Goal: Task Accomplishment & Management: Use online tool/utility

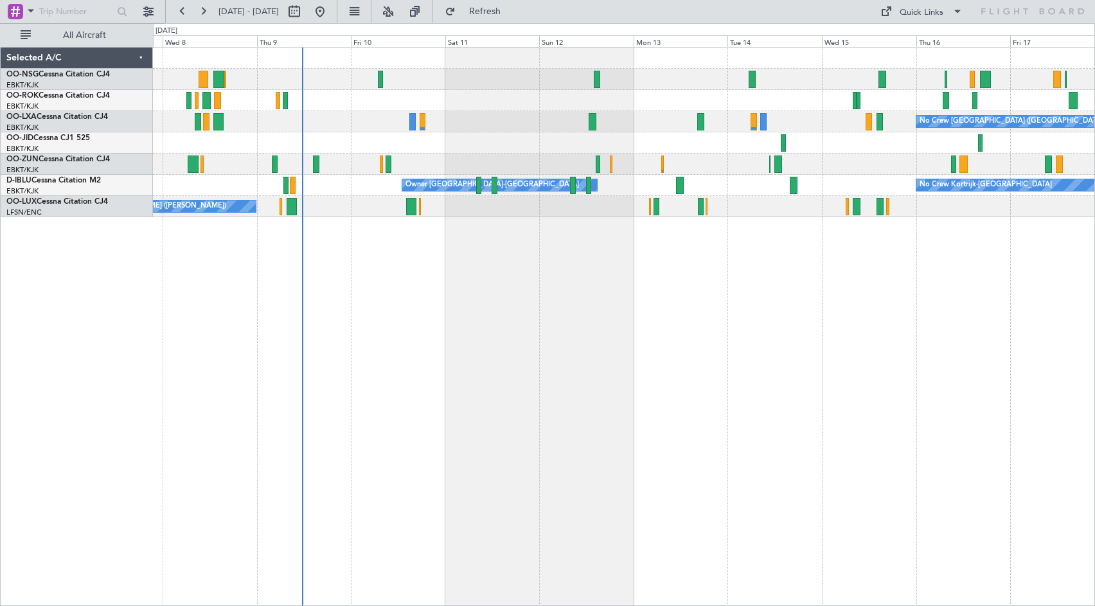
click at [565, 285] on div "No Crew [GEOGRAPHIC_DATA] ([GEOGRAPHIC_DATA] National) Planned Maint [GEOGRAPHI…" at bounding box center [624, 326] width 942 height 559
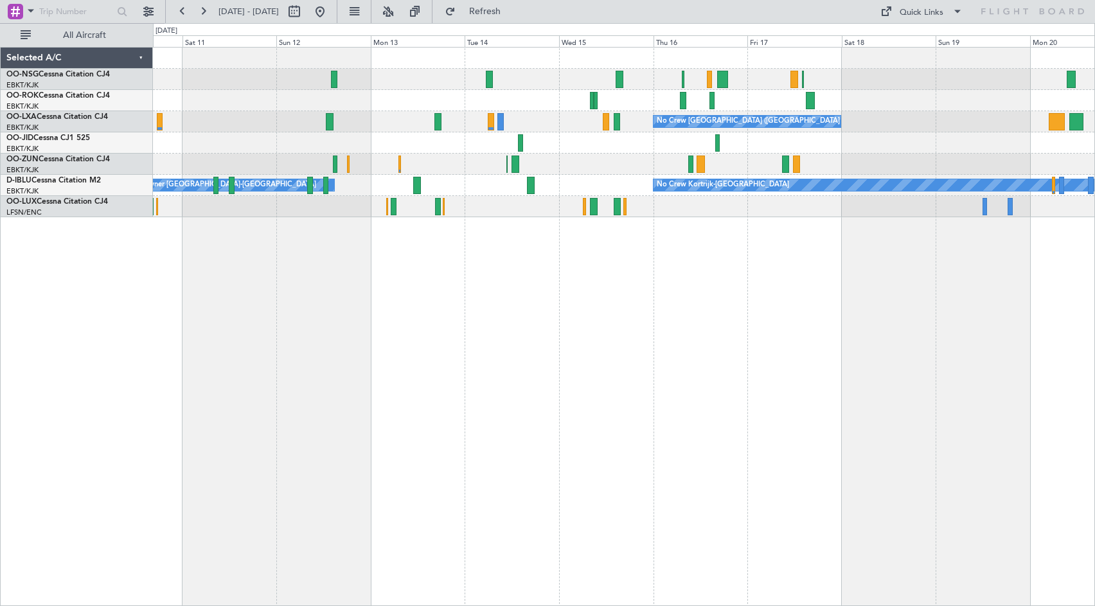
click at [286, 141] on div at bounding box center [624, 142] width 942 height 21
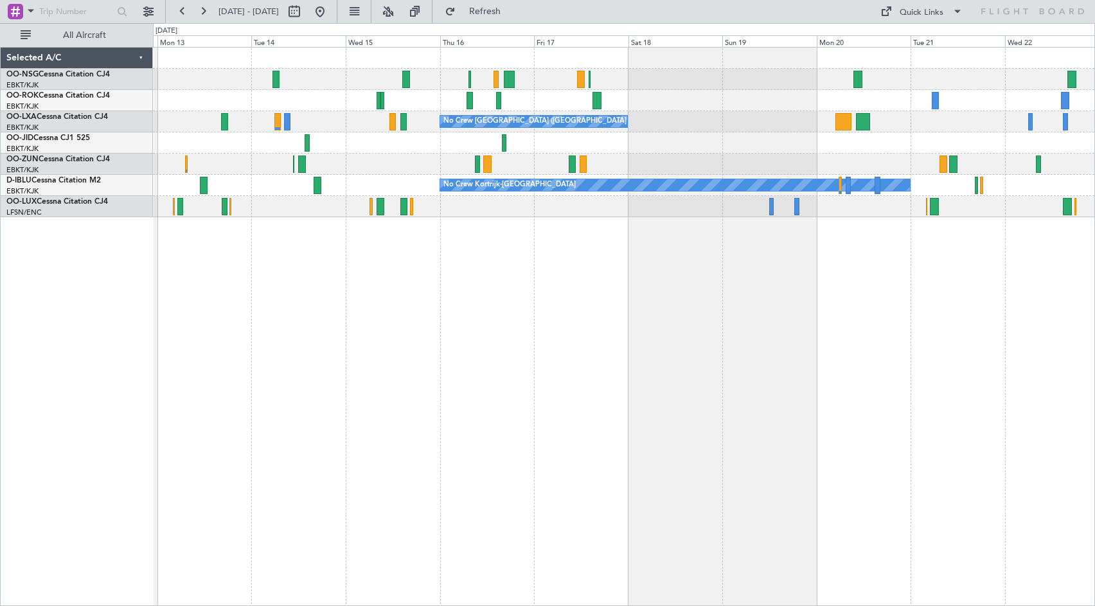
click at [635, 305] on div "No Crew [GEOGRAPHIC_DATA] ([GEOGRAPHIC_DATA] National) No Crew No Crew Kortrijk…" at bounding box center [624, 326] width 942 height 559
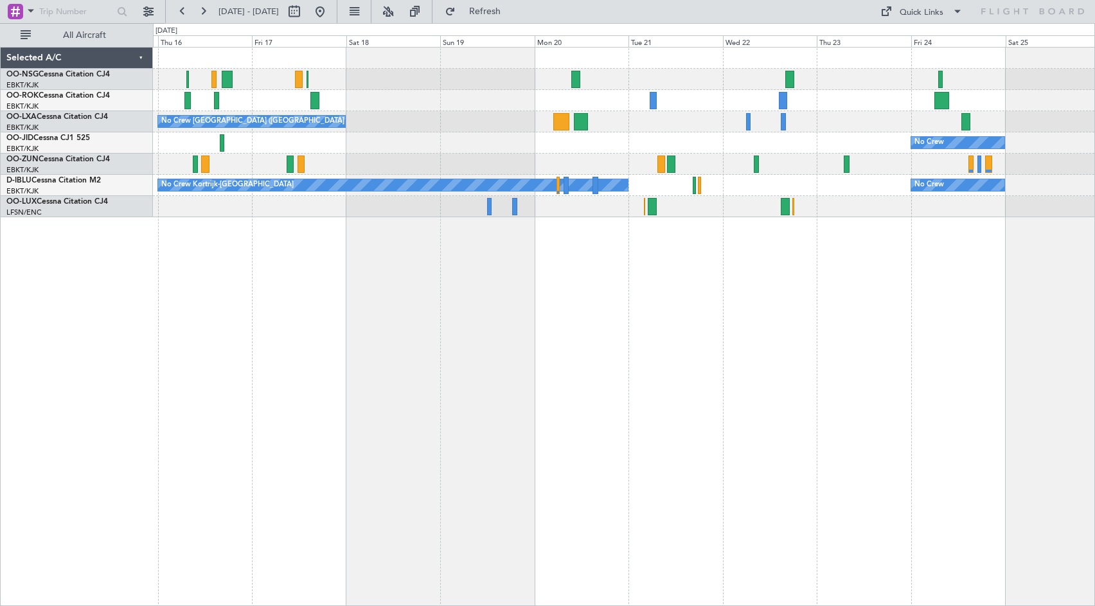
click at [622, 293] on div "No Crew [GEOGRAPHIC_DATA] ([GEOGRAPHIC_DATA] National) No Crew No Crew Kortrijk…" at bounding box center [624, 326] width 942 height 559
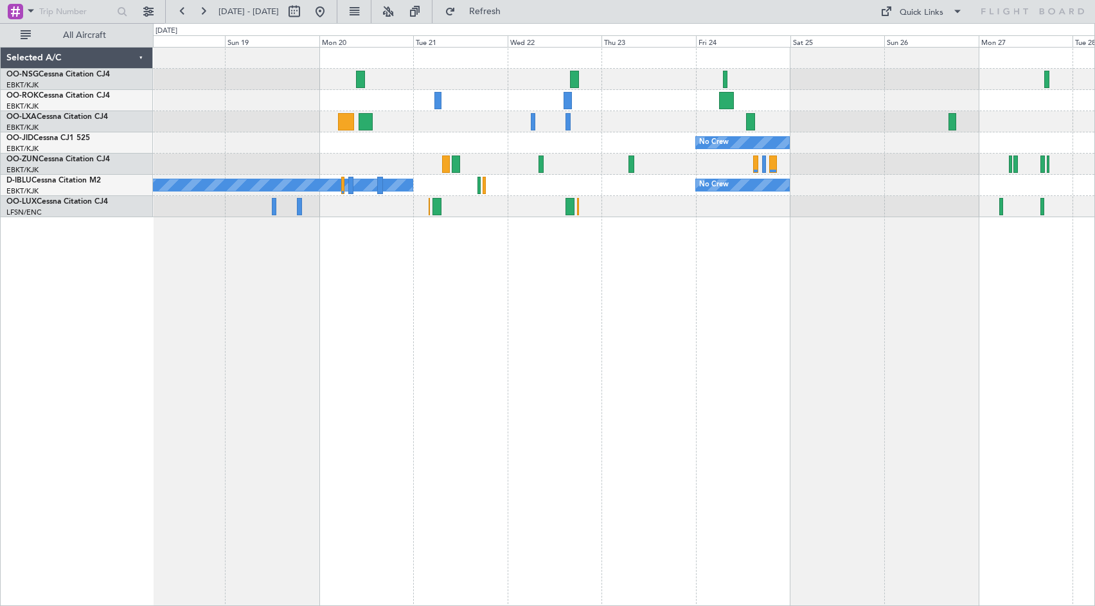
click at [528, 305] on div "No Crew [GEOGRAPHIC_DATA] ([GEOGRAPHIC_DATA] National) No Crew No Crew Kortrijk…" at bounding box center [624, 326] width 942 height 559
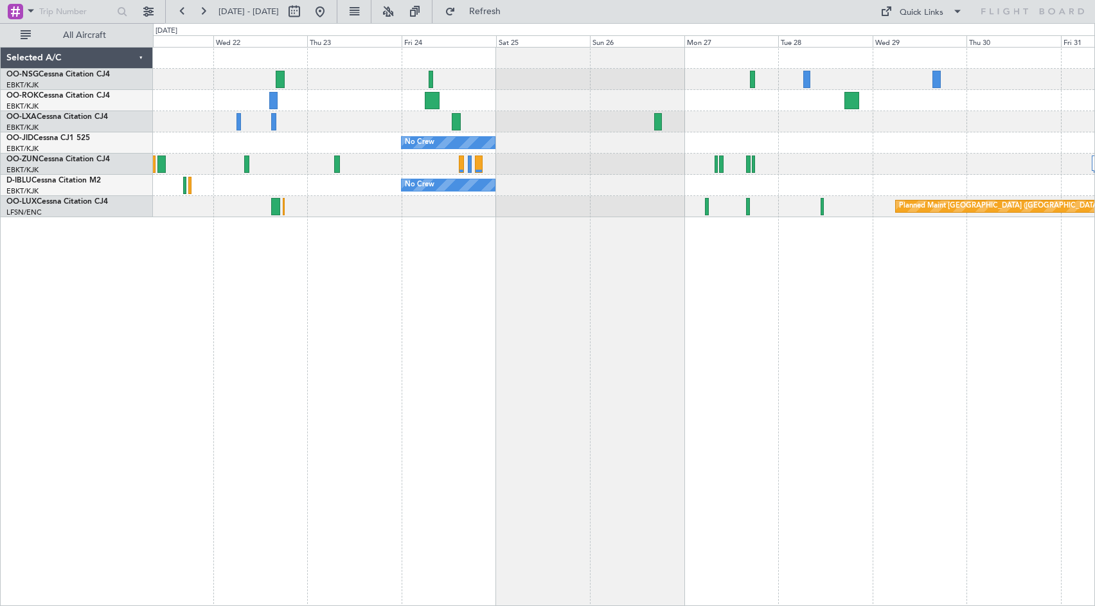
click at [548, 97] on div "No Crew No Crew No Crew Kortrijk-[GEOGRAPHIC_DATA] Planned Maint [GEOGRAPHIC_DA…" at bounding box center [624, 133] width 942 height 170
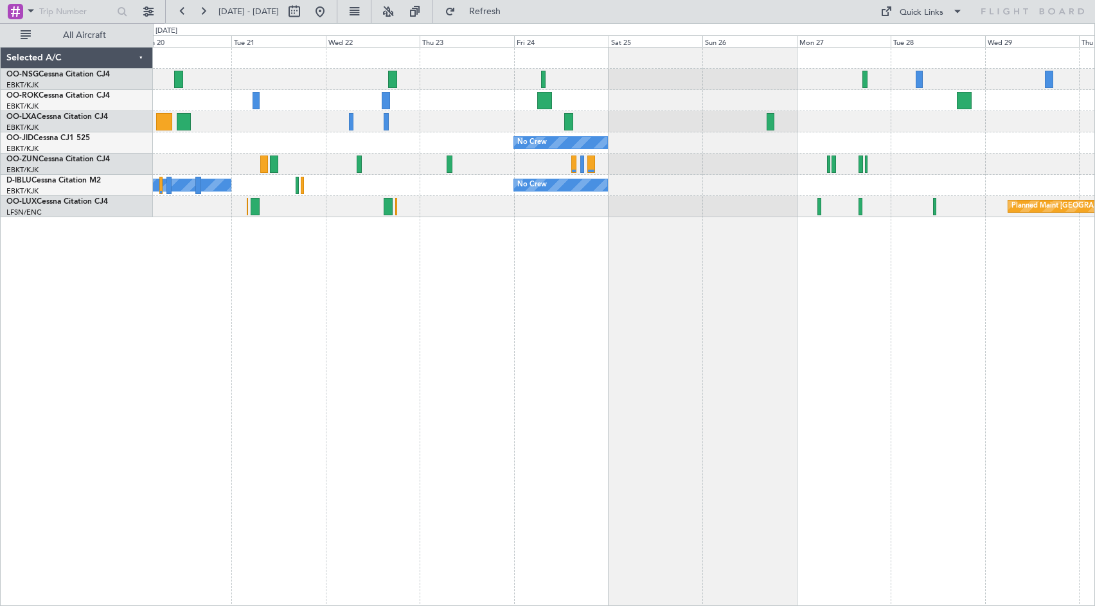
click at [937, 242] on div "No Crew [GEOGRAPHIC_DATA] ([GEOGRAPHIC_DATA] National) No Crew No Crew No Crew …" at bounding box center [624, 326] width 942 height 559
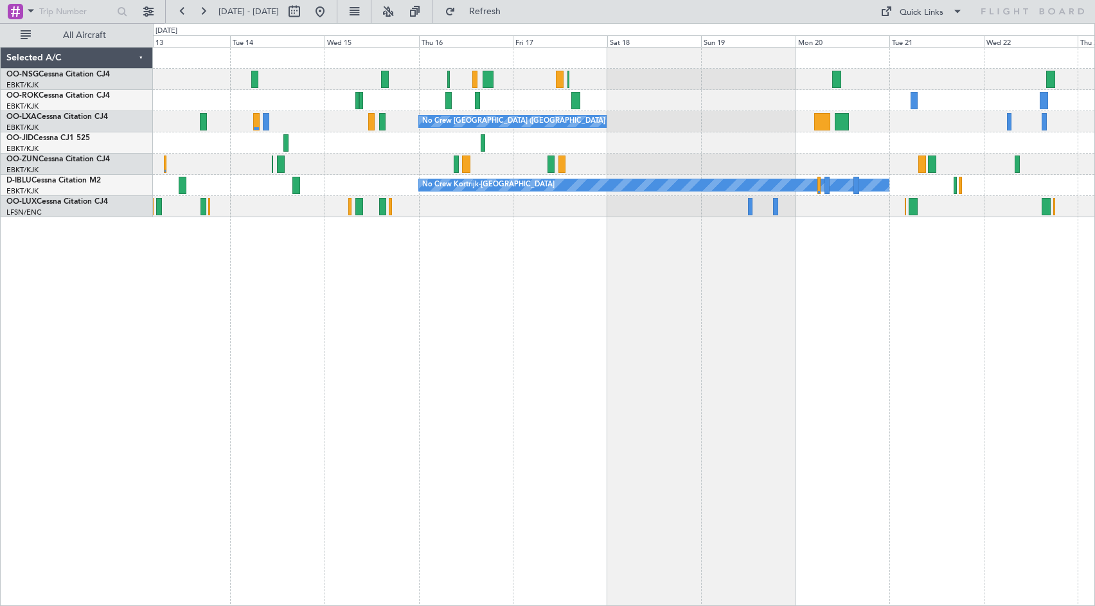
click at [753, 266] on div "No Crew [GEOGRAPHIC_DATA] ([GEOGRAPHIC_DATA] National) No Crew No Crew Kortrijk…" at bounding box center [624, 326] width 942 height 559
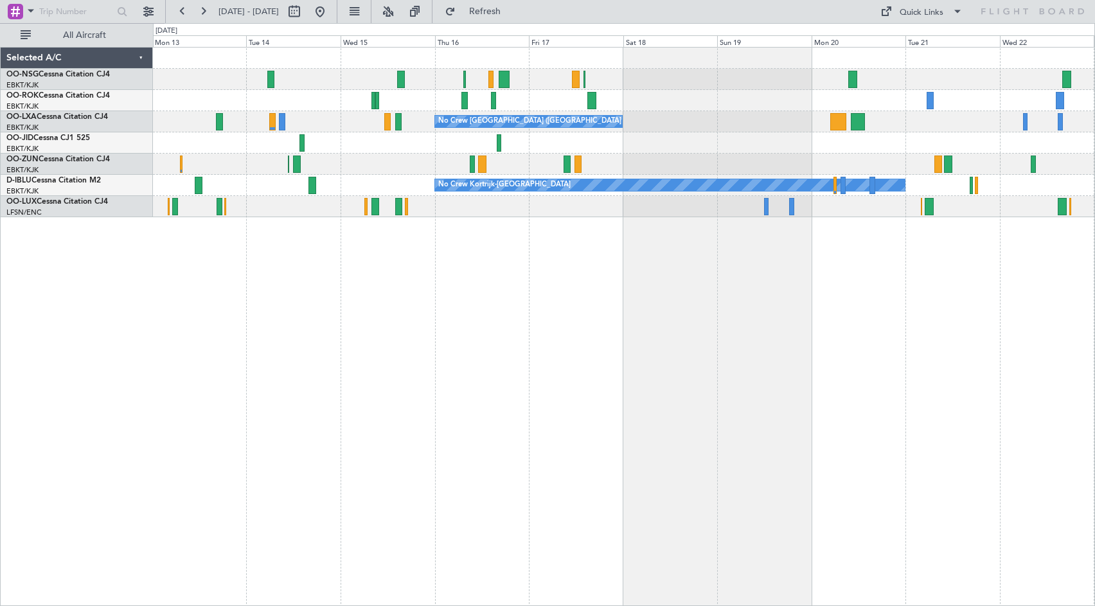
click at [642, 284] on div "No Crew [GEOGRAPHIC_DATA] ([GEOGRAPHIC_DATA] National) No Crew No Crew Kortrijk…" at bounding box center [624, 326] width 942 height 559
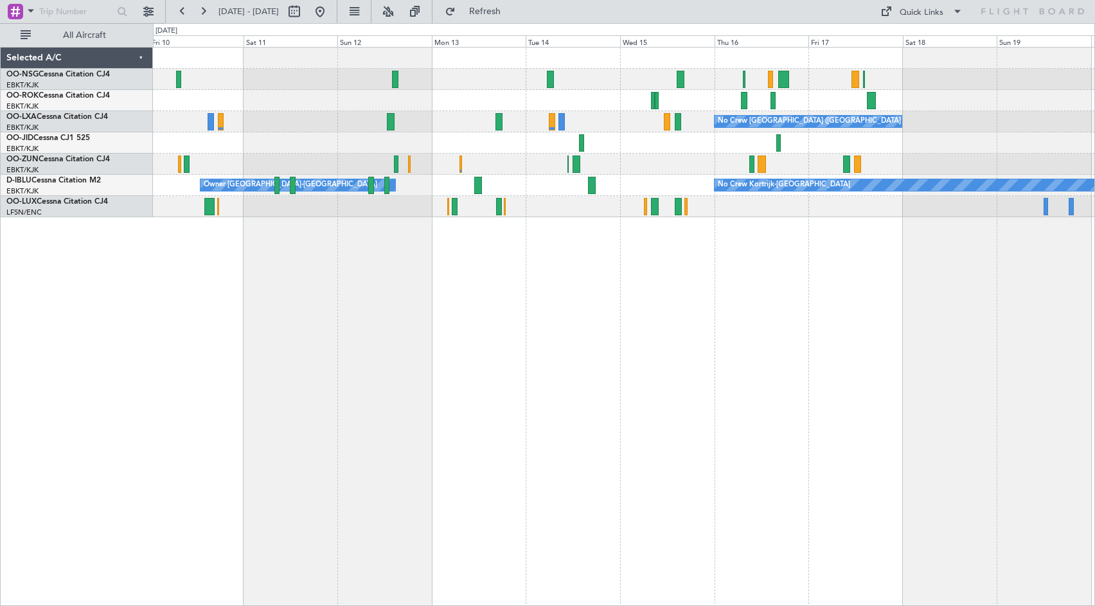
click at [636, 284] on div "No Crew [GEOGRAPHIC_DATA] ([GEOGRAPHIC_DATA] National) No Crew Kortrijk-[GEOGRA…" at bounding box center [624, 326] width 942 height 559
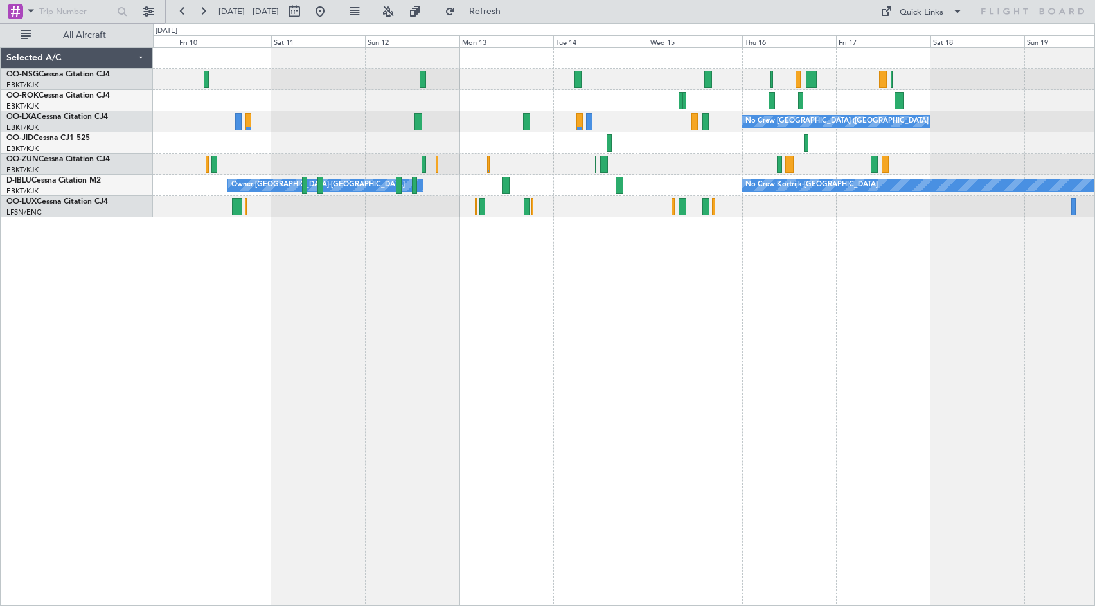
click at [626, 310] on div "No Crew [GEOGRAPHIC_DATA] ([GEOGRAPHIC_DATA] National) No Crew Kortrijk-[GEOGRA…" at bounding box center [624, 326] width 942 height 559
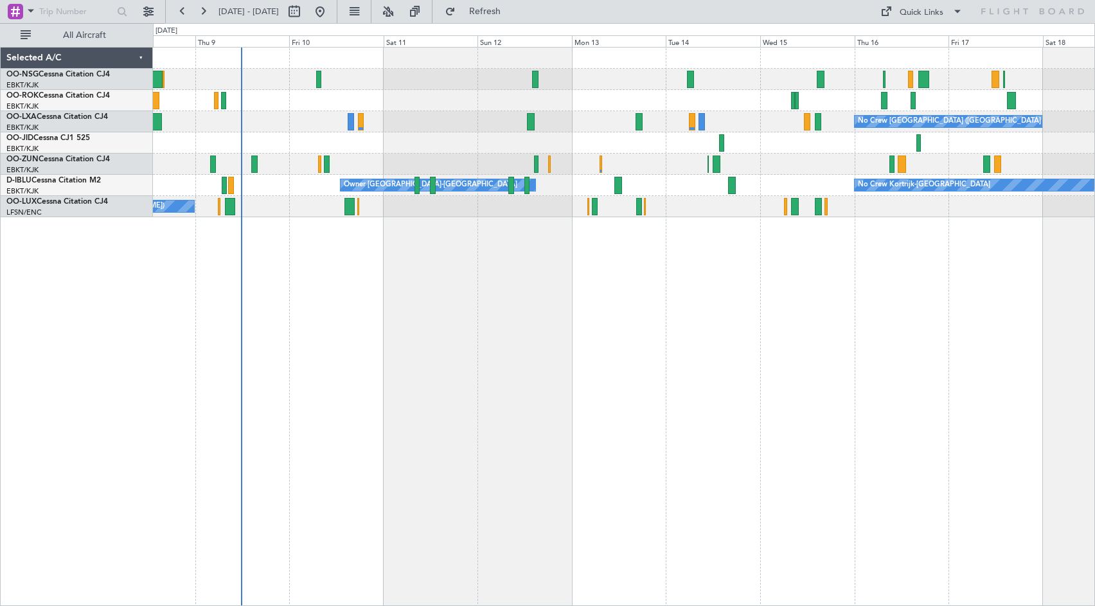
click at [874, 246] on div "No Crew [GEOGRAPHIC_DATA] ([GEOGRAPHIC_DATA] National) Planned Maint [GEOGRAPHI…" at bounding box center [624, 326] width 942 height 559
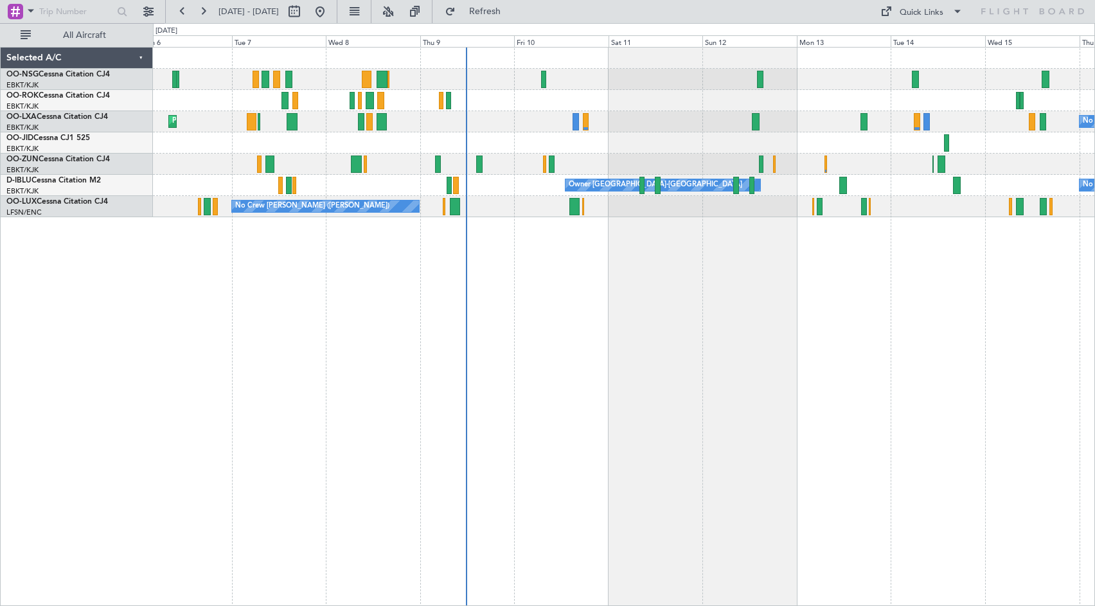
click at [675, 144] on div at bounding box center [624, 142] width 942 height 21
click at [149, 15] on button at bounding box center [148, 11] width 21 height 21
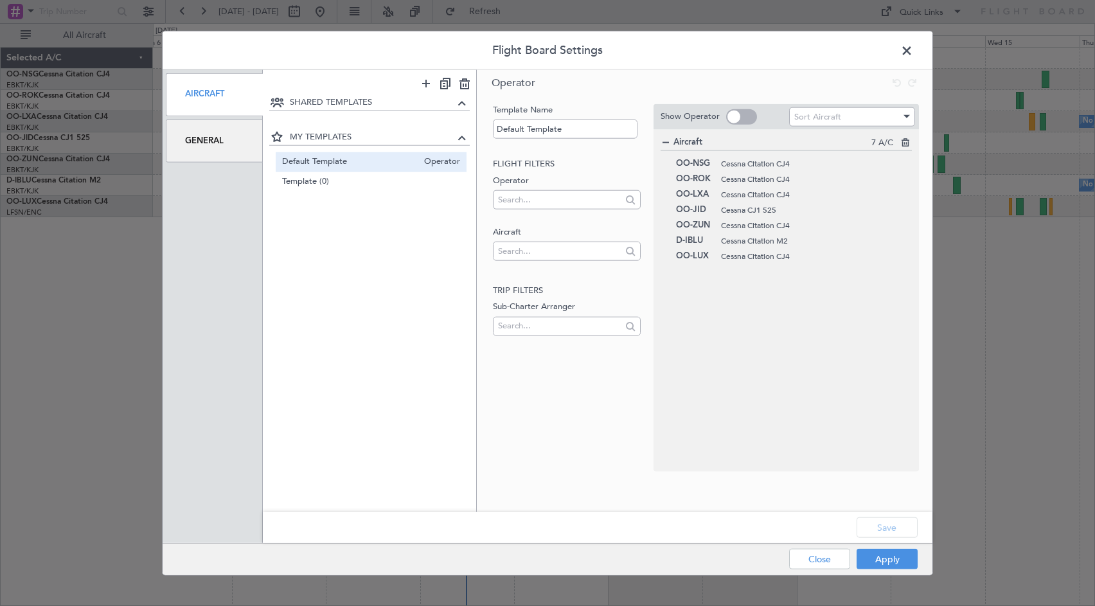
click at [201, 141] on div "General" at bounding box center [214, 140] width 97 height 43
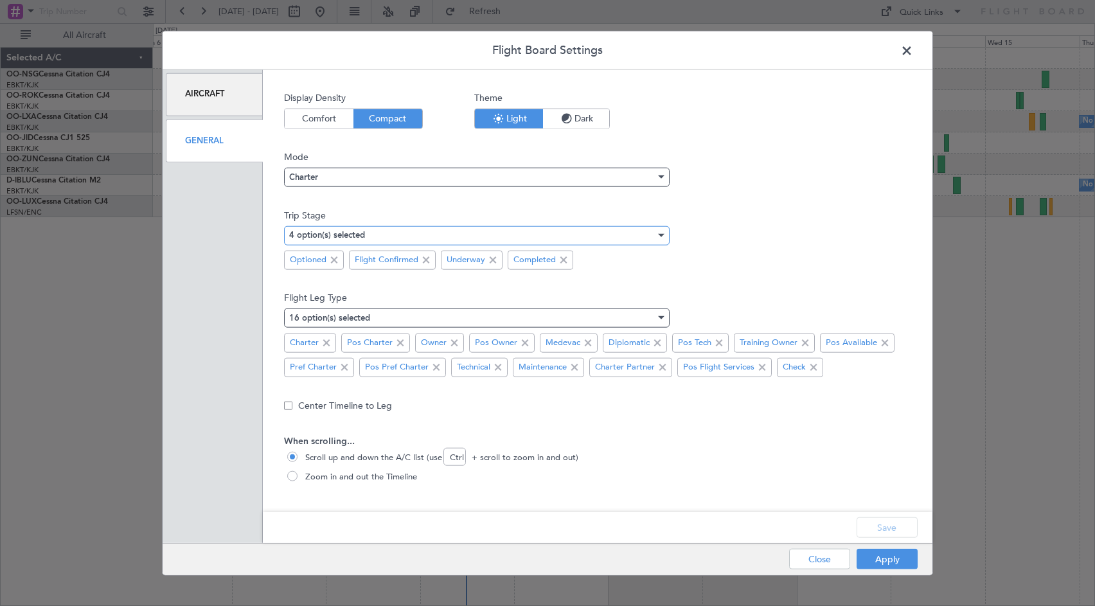
click at [659, 235] on div at bounding box center [661, 235] width 6 height 3
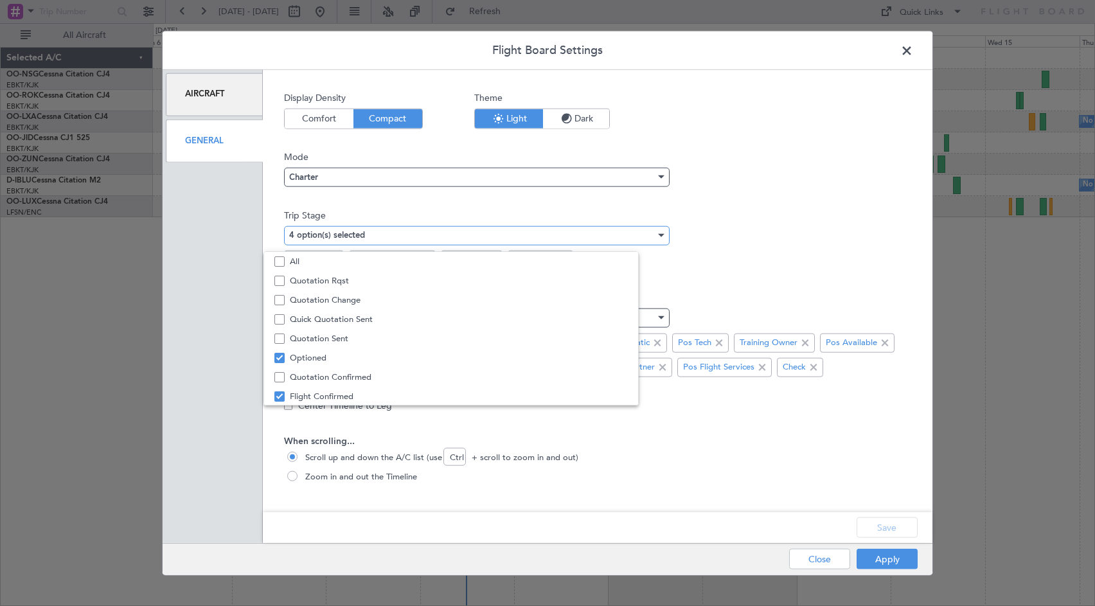
scroll to position [40, 0]
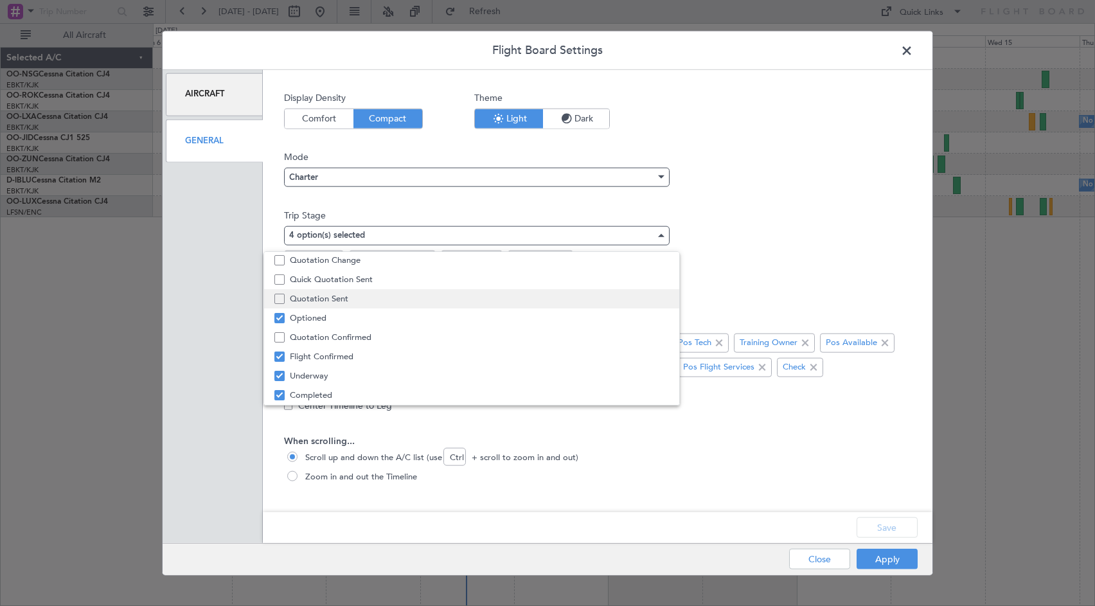
click at [491, 296] on span "Quotation Sent" at bounding box center [479, 298] width 379 height 19
click at [881, 530] on div at bounding box center [547, 303] width 1095 height 606
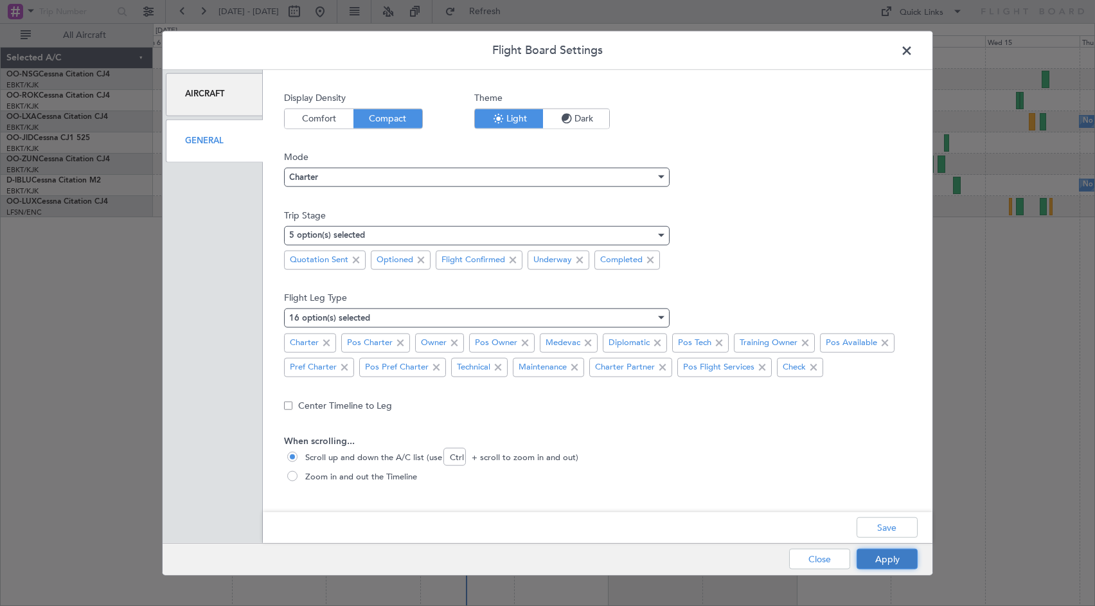
click at [887, 563] on button "Apply" at bounding box center [887, 559] width 61 height 21
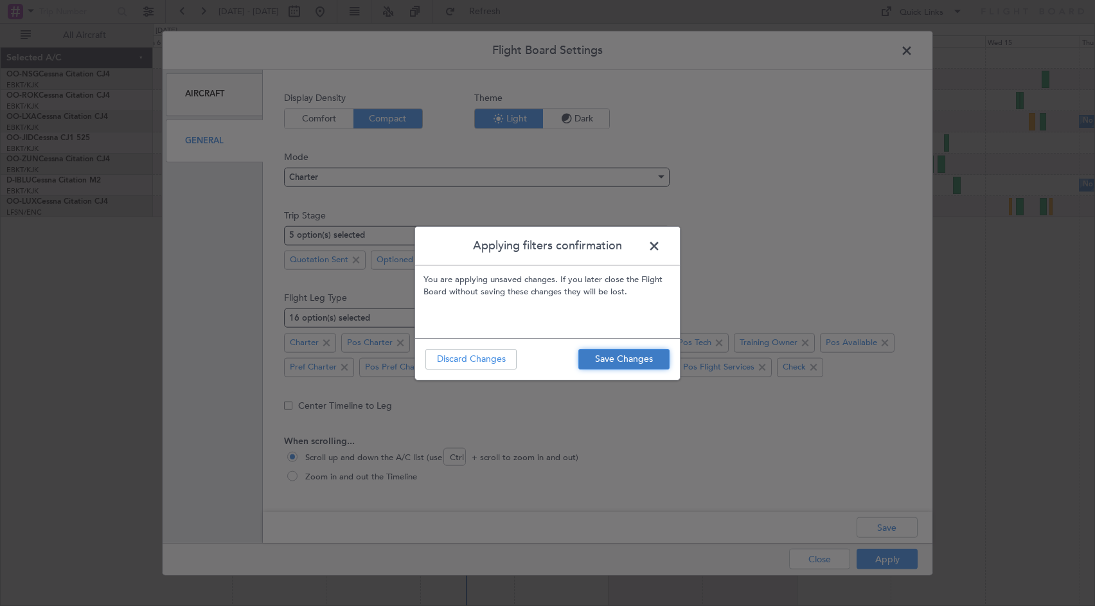
click at [638, 361] on button "Save Changes" at bounding box center [624, 359] width 91 height 21
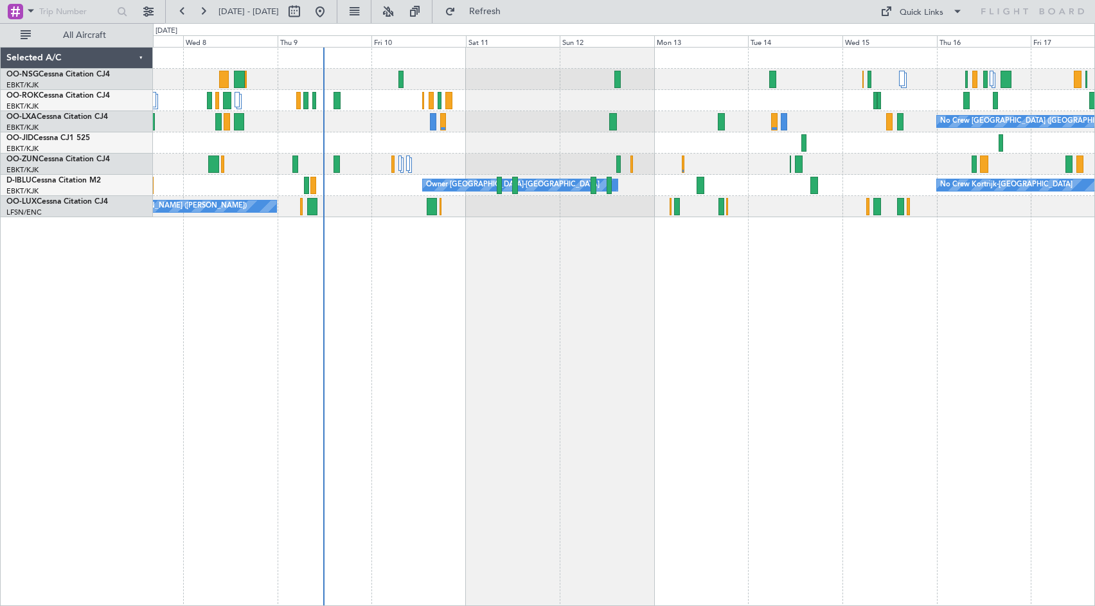
click at [523, 339] on div "No Crew [GEOGRAPHIC_DATA] ([GEOGRAPHIC_DATA] National) Planned Maint [GEOGRAPHI…" at bounding box center [624, 326] width 942 height 559
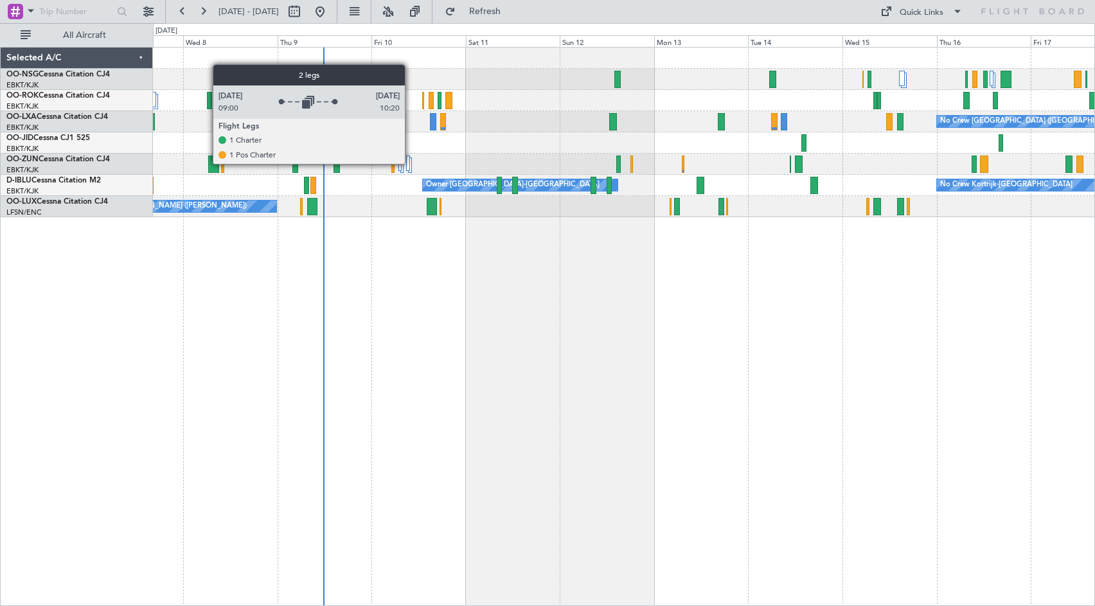
click at [411, 163] on div at bounding box center [410, 165] width 4 height 15
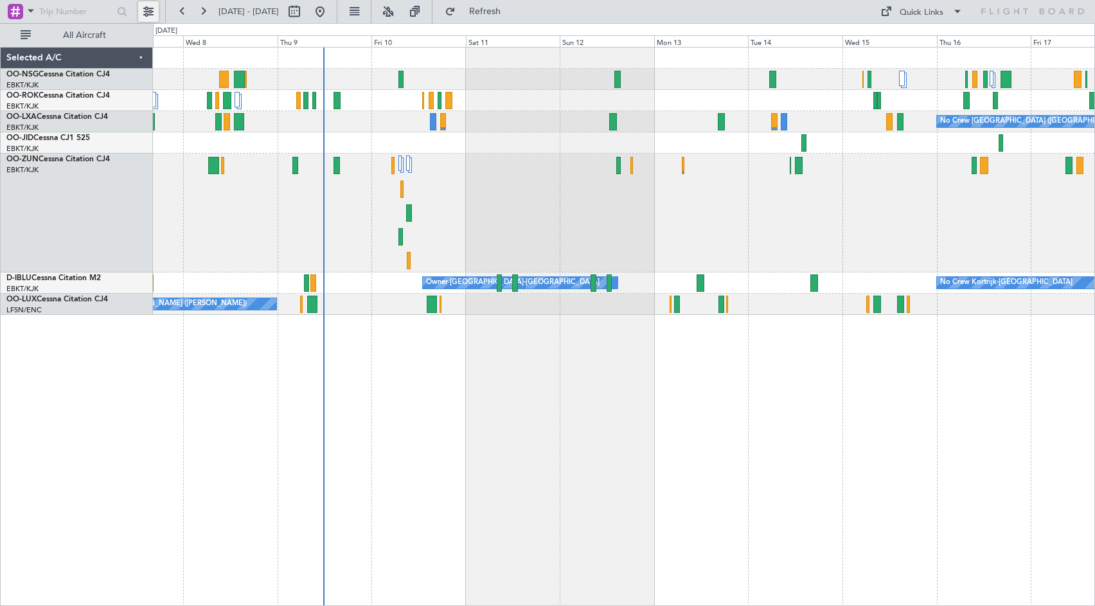
click at [146, 13] on button at bounding box center [148, 11] width 21 height 21
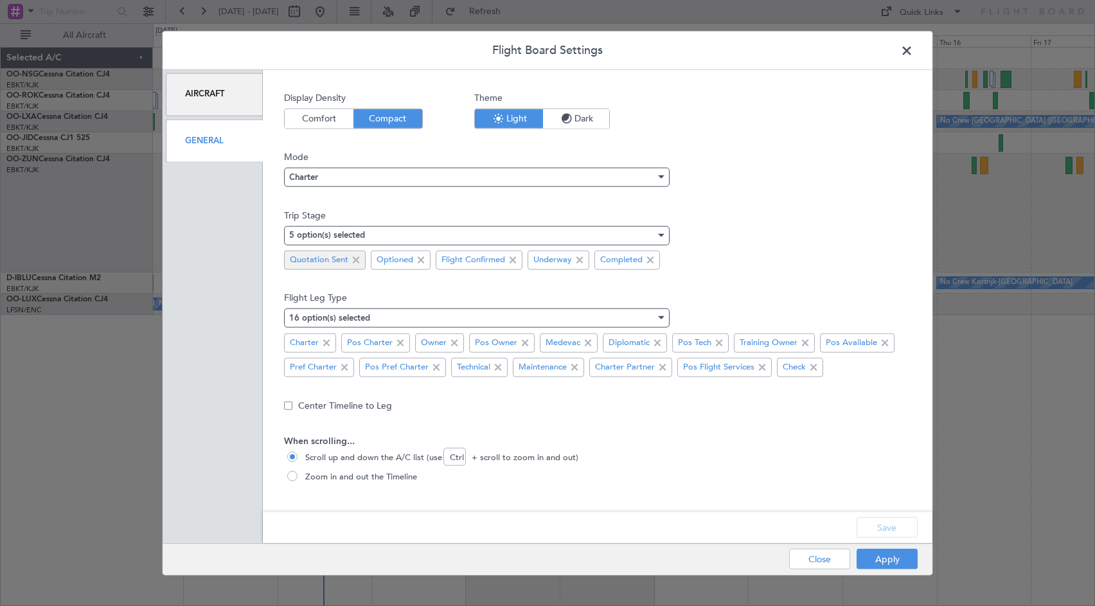
click at [359, 257] on span at bounding box center [355, 260] width 15 height 15
click at [890, 528] on button "Save" at bounding box center [887, 528] width 61 height 21
click at [885, 528] on div "Save" at bounding box center [598, 527] width 670 height 31
click at [885, 555] on button "Apply" at bounding box center [887, 559] width 61 height 21
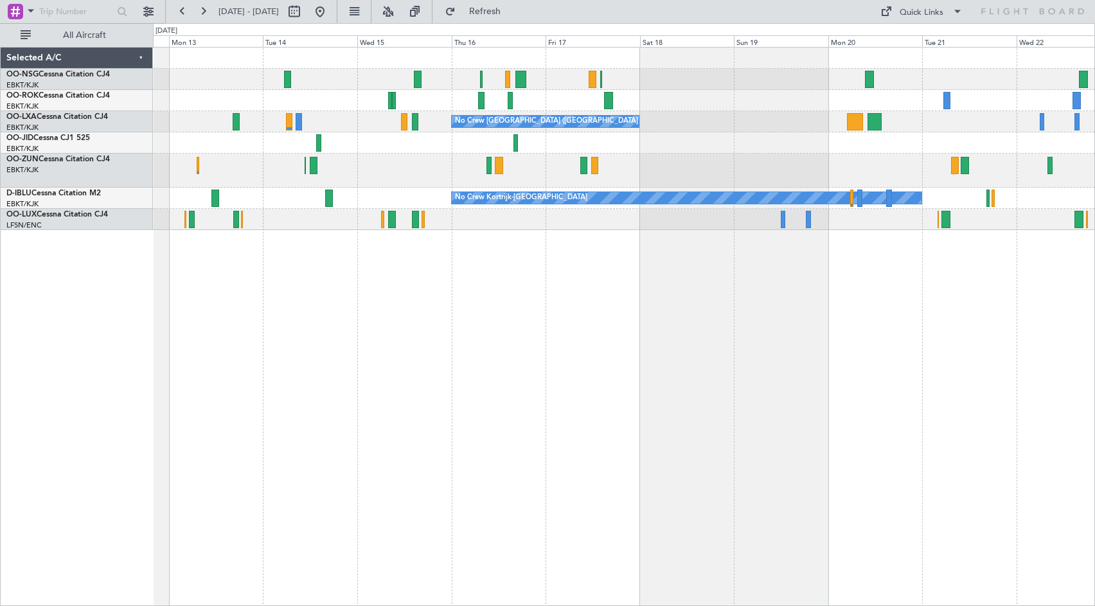
click at [342, 343] on div "No Crew [GEOGRAPHIC_DATA] ([GEOGRAPHIC_DATA] National) No Crew No Crew Kortrijk…" at bounding box center [624, 326] width 942 height 559
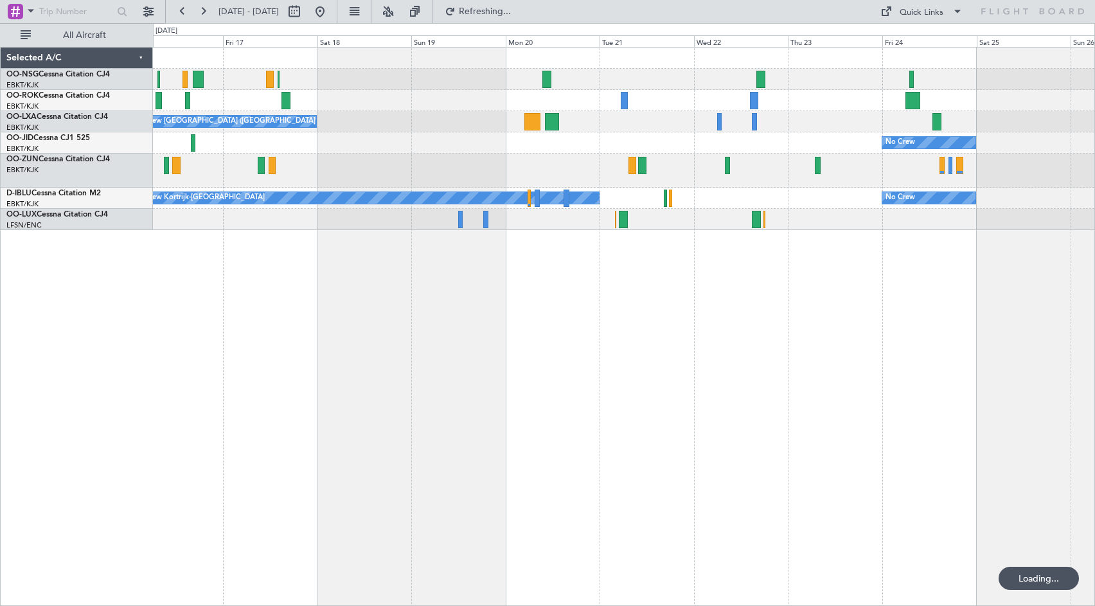
click at [379, 346] on div "No Crew [GEOGRAPHIC_DATA] ([GEOGRAPHIC_DATA] National) No Crew No Crew Kortrijk…" at bounding box center [624, 326] width 942 height 559
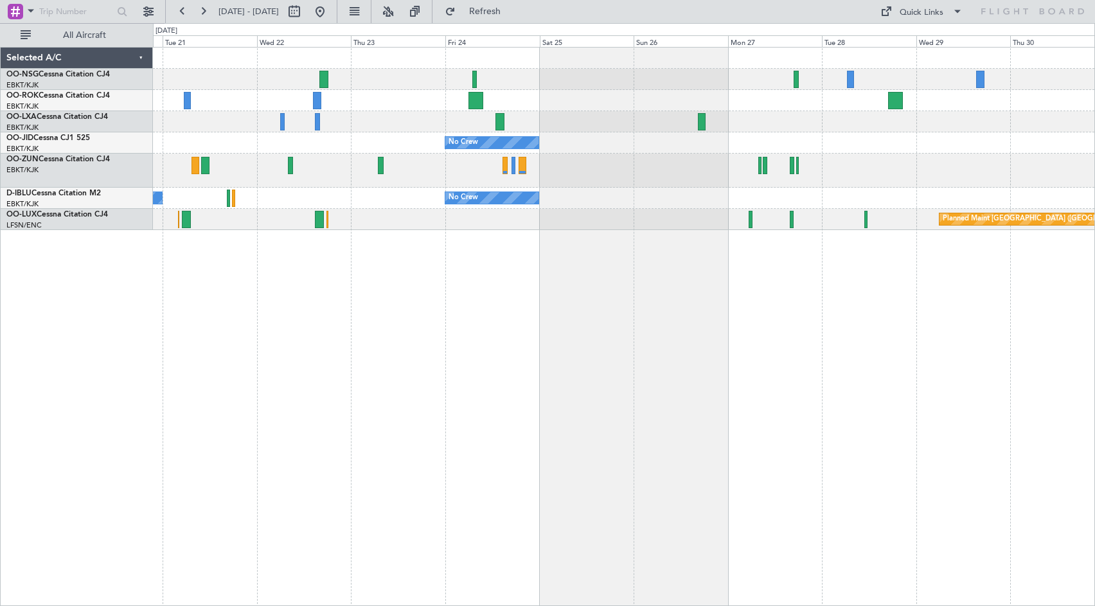
click at [480, 361] on div "No Crew No Crew Kortrijk-[GEOGRAPHIC_DATA] No Crew Planned Maint [GEOGRAPHIC_DA…" at bounding box center [624, 326] width 942 height 559
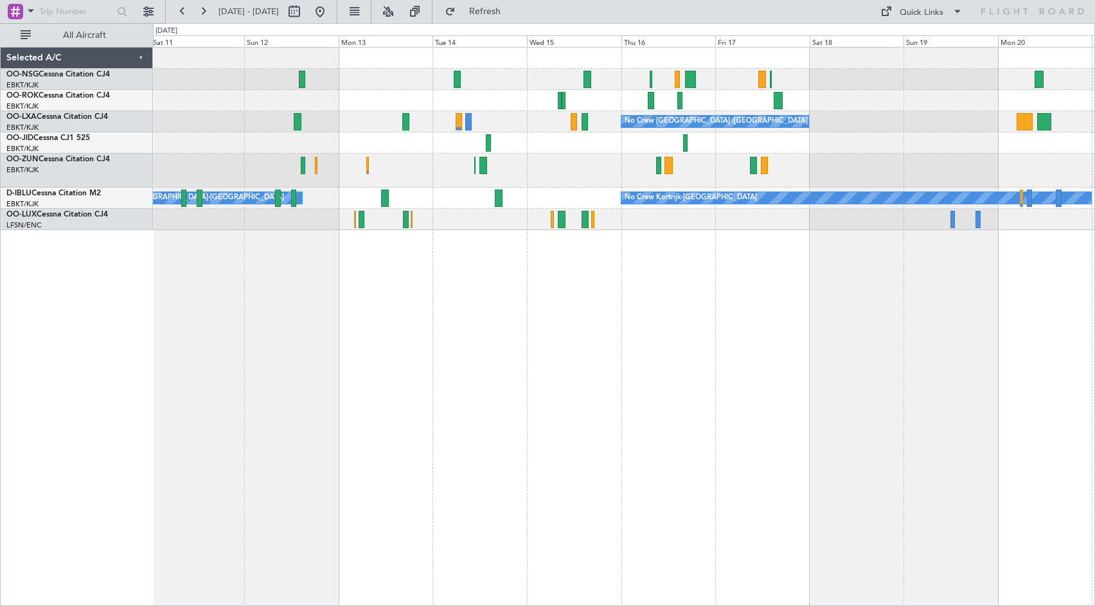
click at [876, 338] on div "No Crew [GEOGRAPHIC_DATA] ([GEOGRAPHIC_DATA] National) No Crew Kortrijk-[GEOGRA…" at bounding box center [624, 326] width 942 height 559
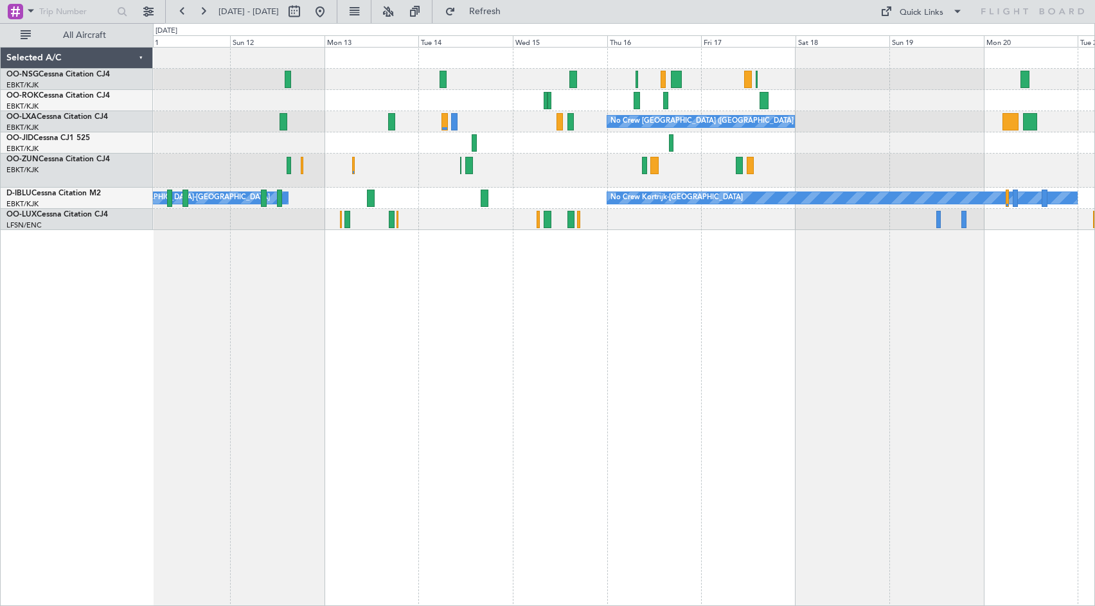
click at [528, 359] on div "No Crew [GEOGRAPHIC_DATA] ([GEOGRAPHIC_DATA] National) No Crew Kortrijk-[GEOGRA…" at bounding box center [624, 326] width 942 height 559
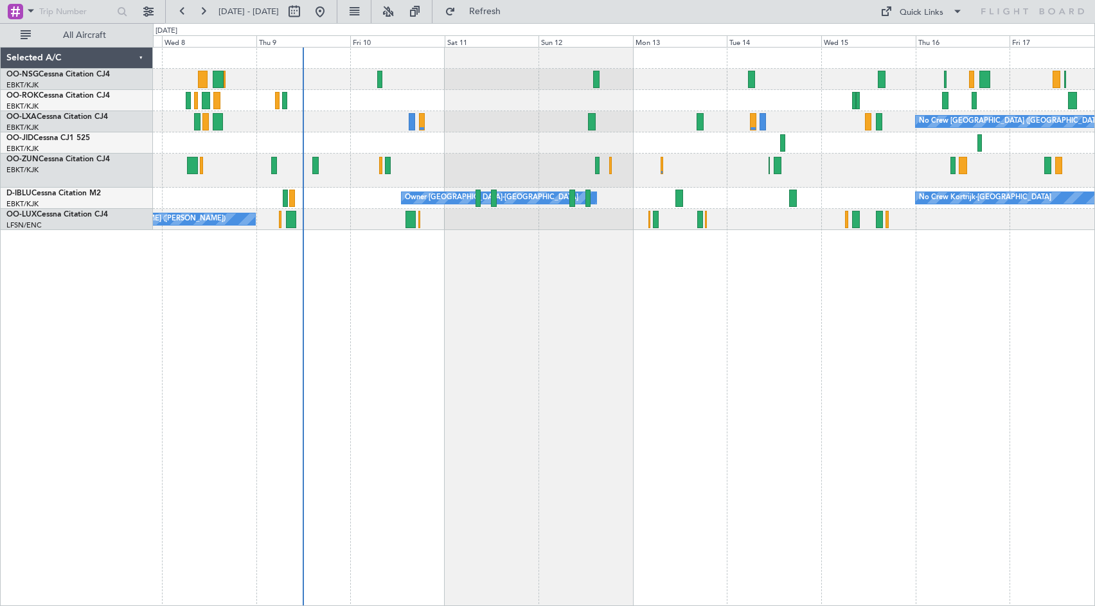
click at [1028, 287] on div "No Crew [GEOGRAPHIC_DATA] ([GEOGRAPHIC_DATA] National) Planned Maint [GEOGRAPHI…" at bounding box center [624, 326] width 942 height 559
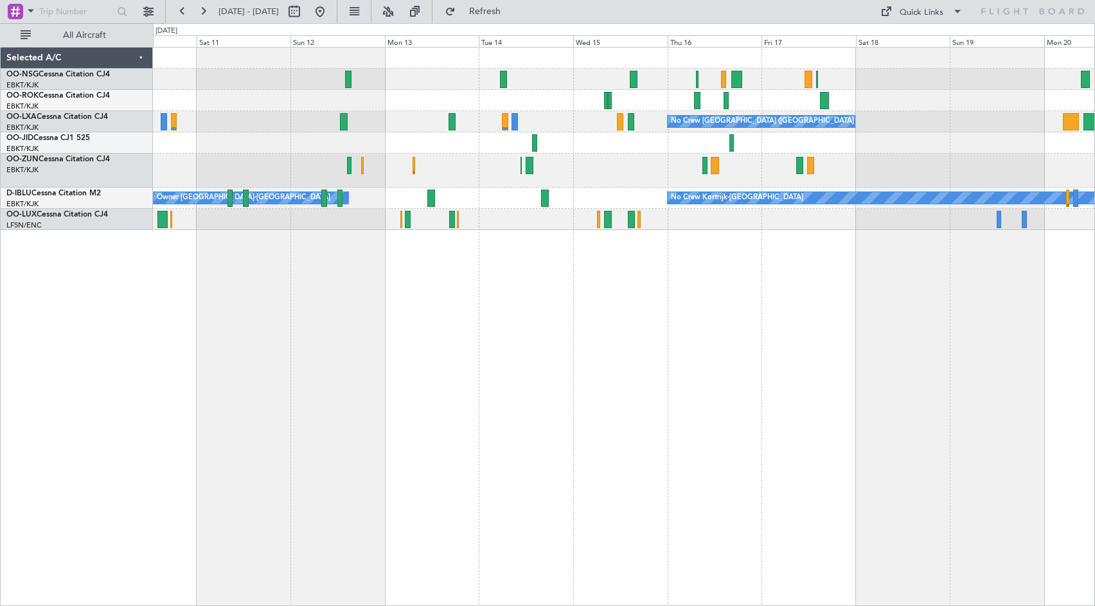
click at [463, 100] on div "No Crew [GEOGRAPHIC_DATA] ([GEOGRAPHIC_DATA] National) No Crew Kortrijk-[GEOGRA…" at bounding box center [624, 139] width 942 height 183
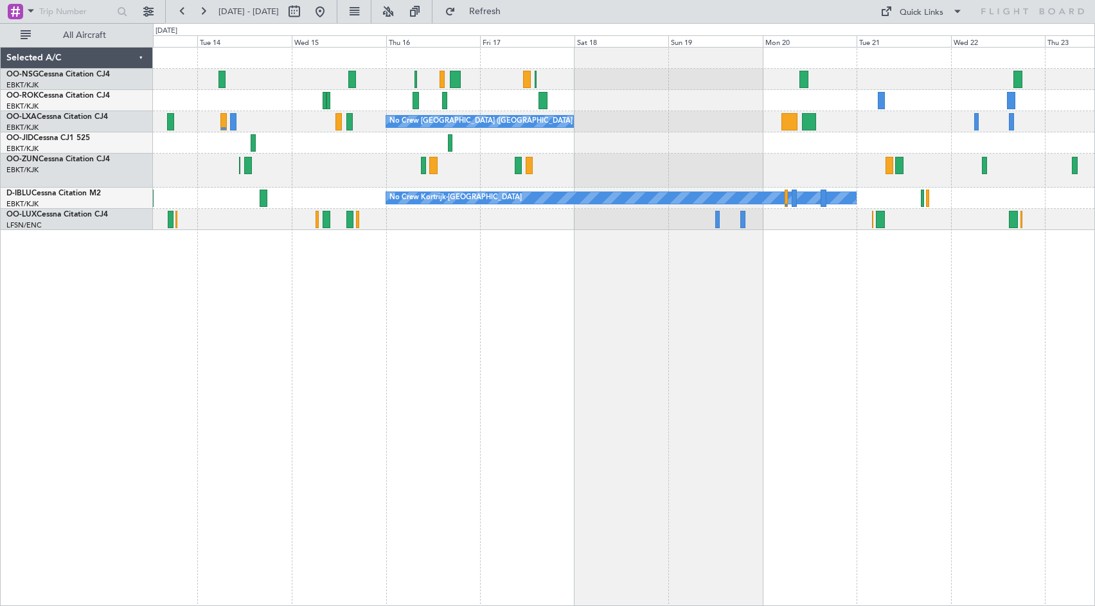
click at [657, 102] on div at bounding box center [624, 100] width 942 height 21
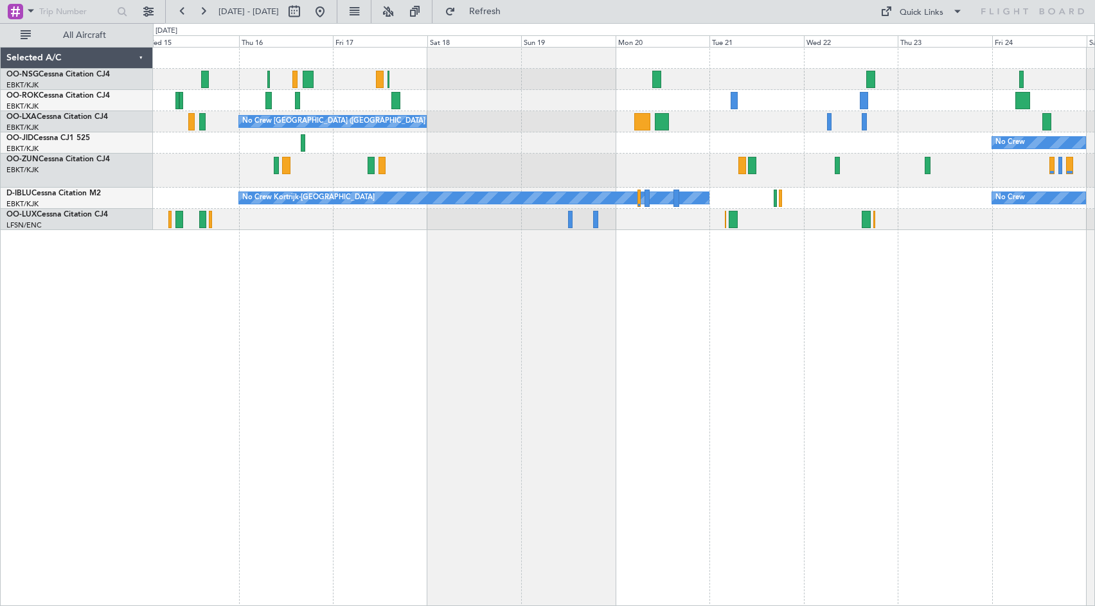
click at [552, 87] on div at bounding box center [624, 79] width 942 height 21
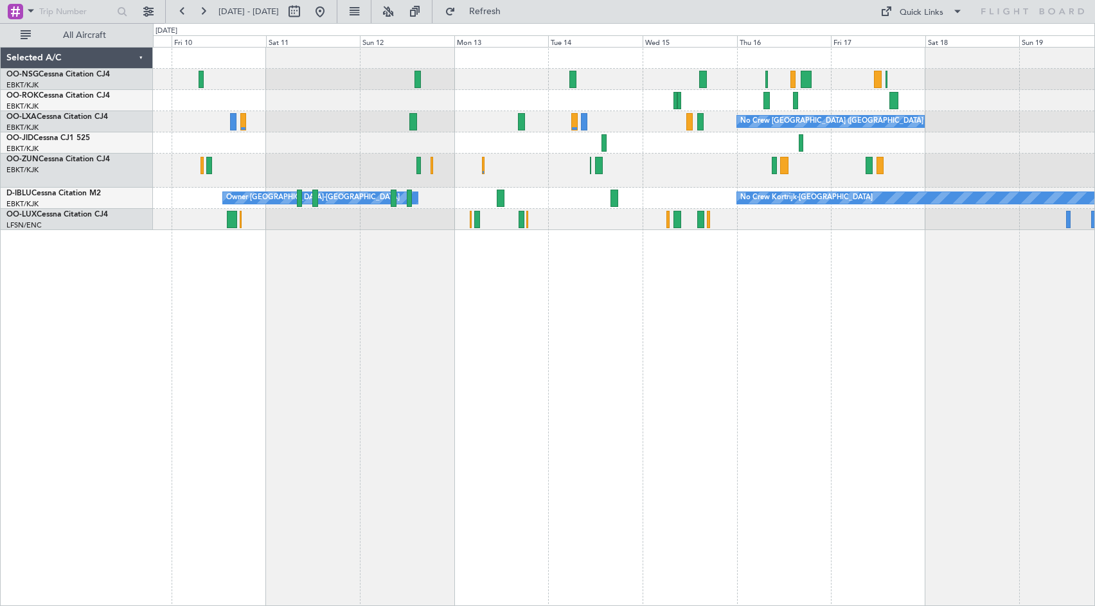
click at [960, 244] on div "No Crew [GEOGRAPHIC_DATA] ([GEOGRAPHIC_DATA] National) No Crew Kortrijk-[GEOGRA…" at bounding box center [624, 326] width 942 height 559
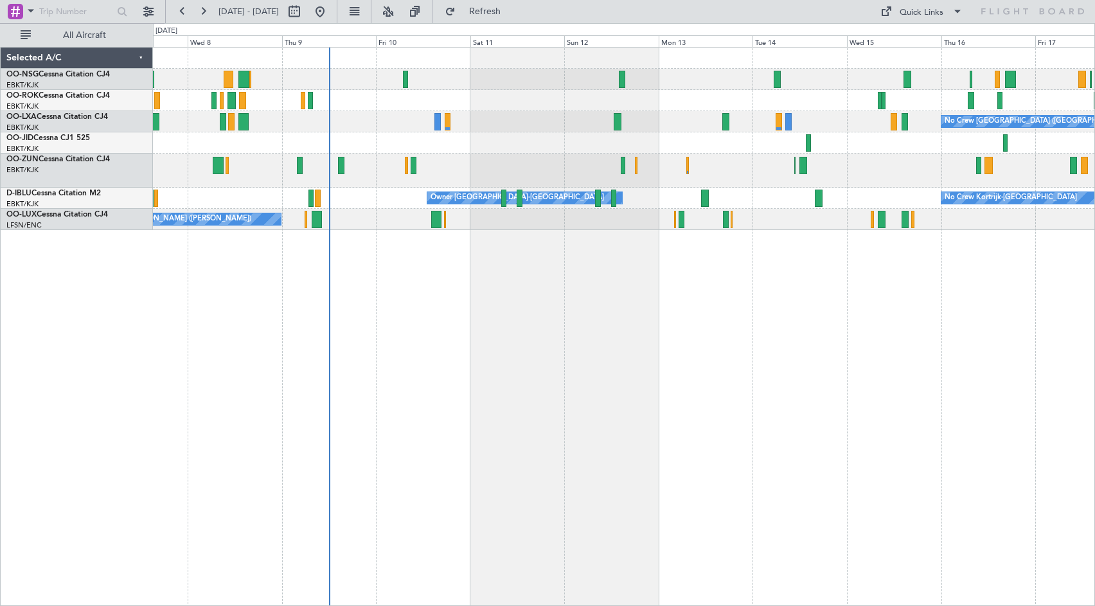
click at [568, 280] on div "No Crew [GEOGRAPHIC_DATA] ([GEOGRAPHIC_DATA] National) Planned Maint [GEOGRAPHI…" at bounding box center [624, 326] width 942 height 559
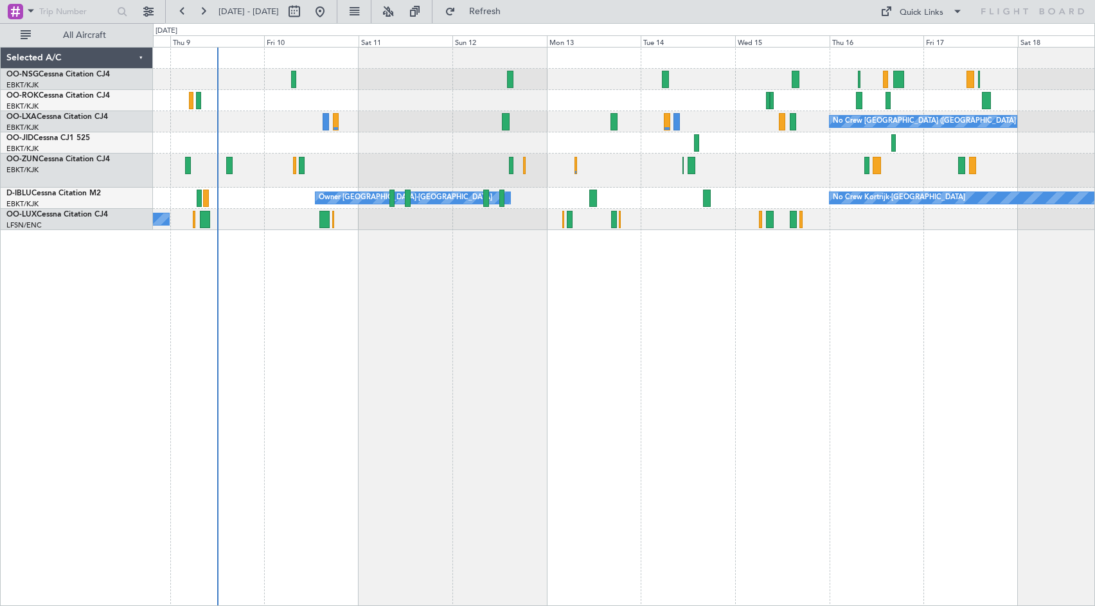
click at [570, 371] on div "No Crew [GEOGRAPHIC_DATA] ([GEOGRAPHIC_DATA] National) Planned Maint [GEOGRAPHI…" at bounding box center [624, 326] width 942 height 559
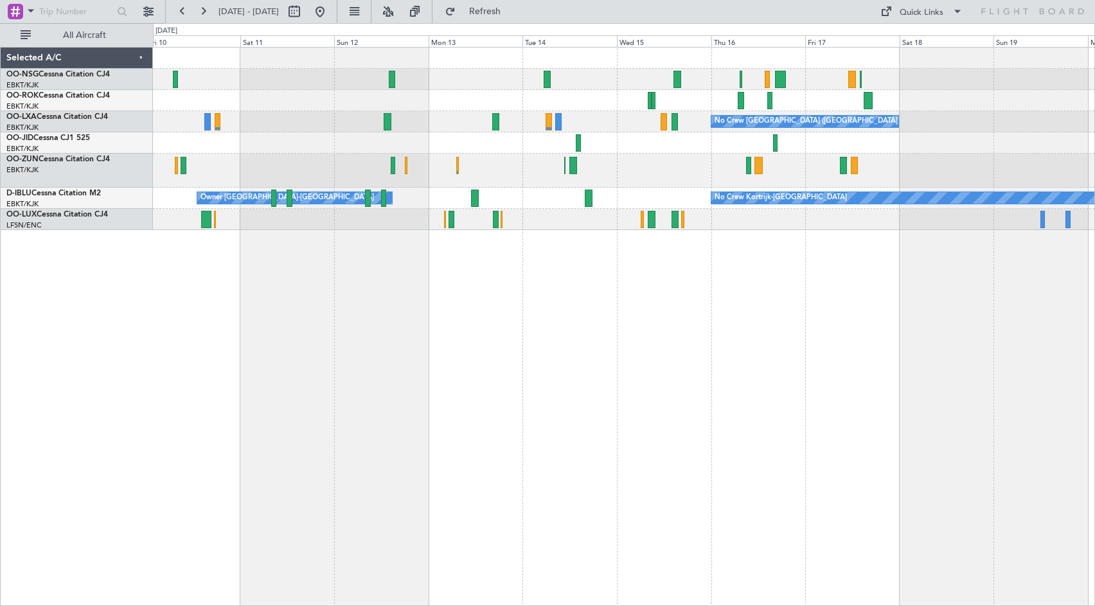
click at [836, 317] on div "No Crew [GEOGRAPHIC_DATA] ([GEOGRAPHIC_DATA] National) Owner [GEOGRAPHIC_DATA]-…" at bounding box center [624, 326] width 942 height 559
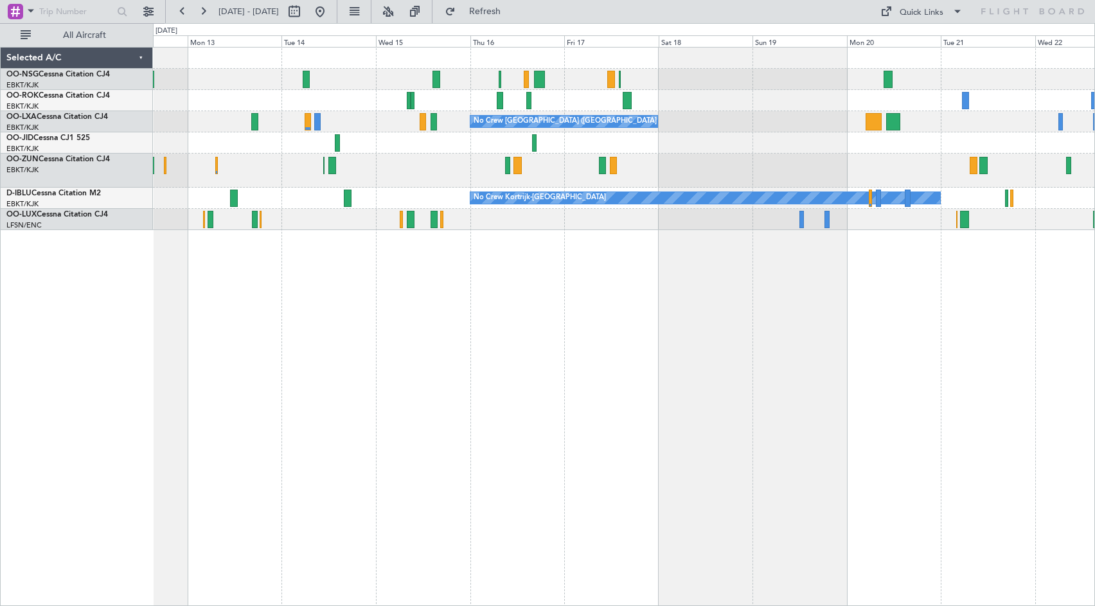
click at [755, 158] on div "No Crew [GEOGRAPHIC_DATA] ([GEOGRAPHIC_DATA] National) No Crew No Crew Kortrijk…" at bounding box center [624, 139] width 942 height 183
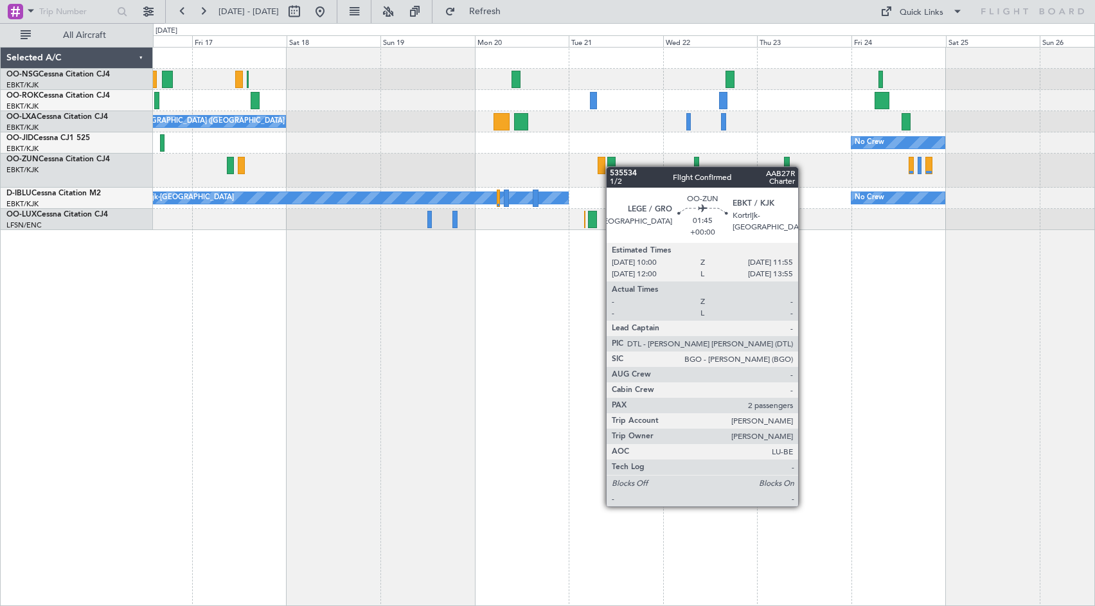
click at [568, 174] on div "No Crew [GEOGRAPHIC_DATA] ([GEOGRAPHIC_DATA] National) No Crew No Crew Kortrijk…" at bounding box center [624, 139] width 942 height 183
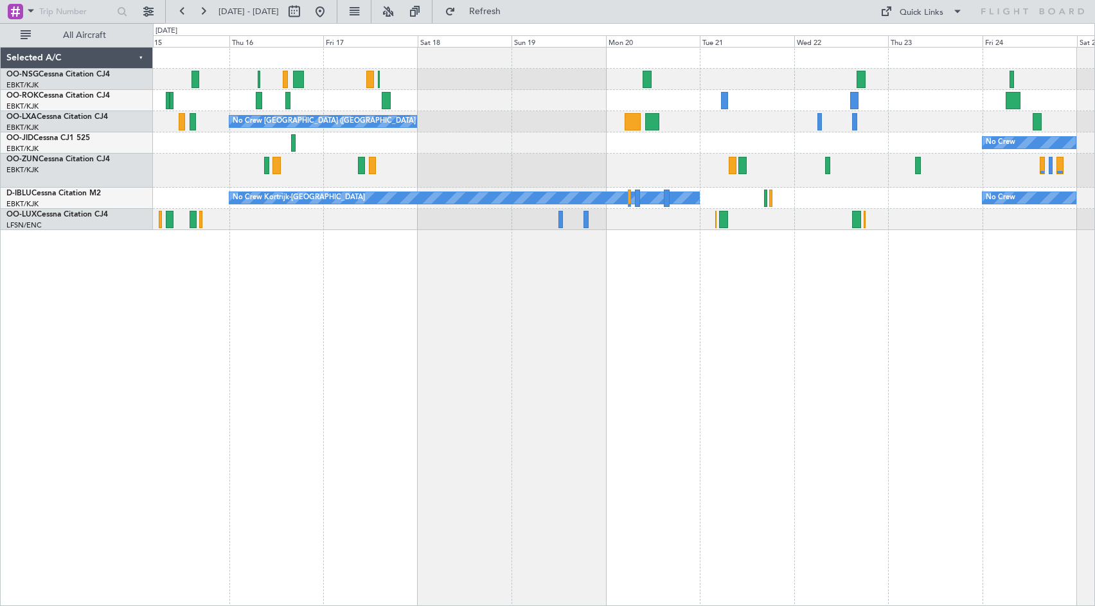
click at [545, 298] on div "No Crew [GEOGRAPHIC_DATA] ([GEOGRAPHIC_DATA] National) No Crew No Crew Kortrijk…" at bounding box center [624, 326] width 942 height 559
click at [751, 280] on div "No Crew [GEOGRAPHIC_DATA] ([GEOGRAPHIC_DATA] National) No Crew No Crew Kortrijk…" at bounding box center [624, 326] width 942 height 559
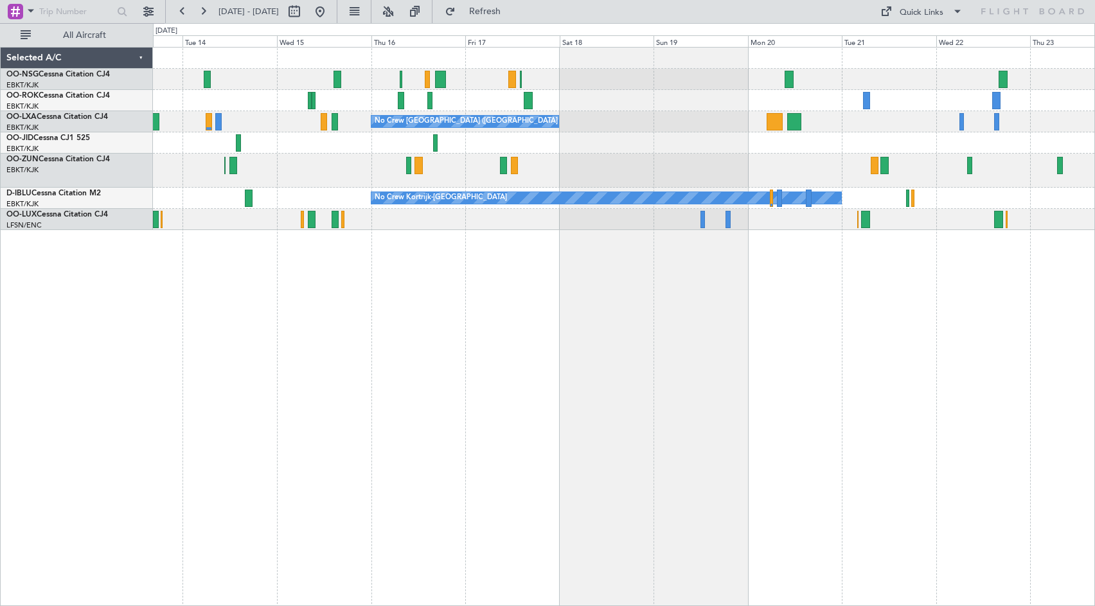
click at [735, 93] on div "No Crew [GEOGRAPHIC_DATA] ([GEOGRAPHIC_DATA] National) No Crew No Crew Kortrijk…" at bounding box center [624, 139] width 942 height 183
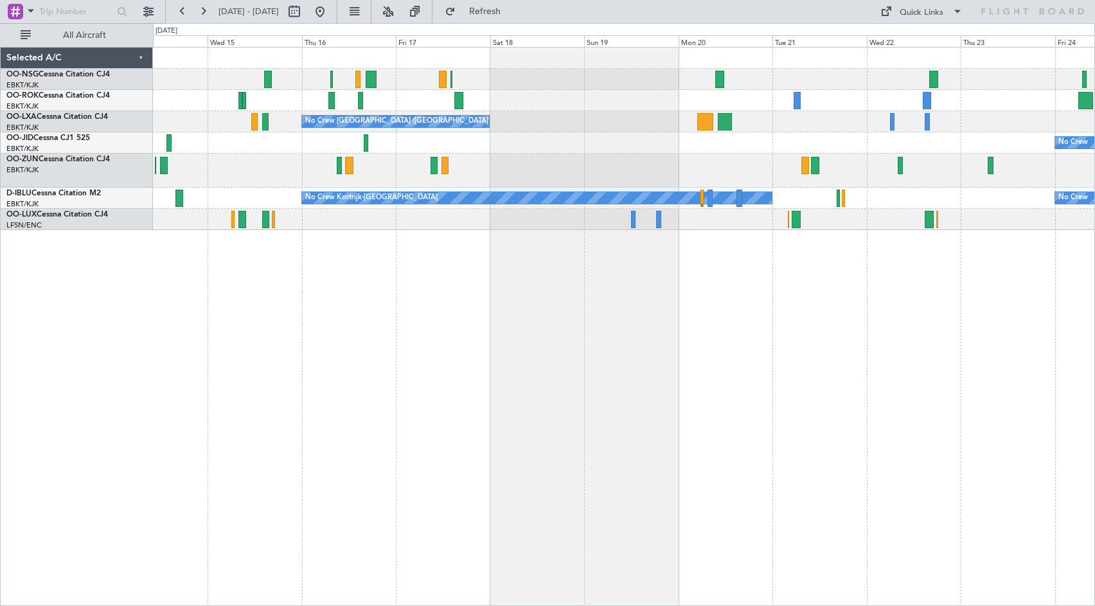
click at [457, 177] on div at bounding box center [624, 171] width 942 height 34
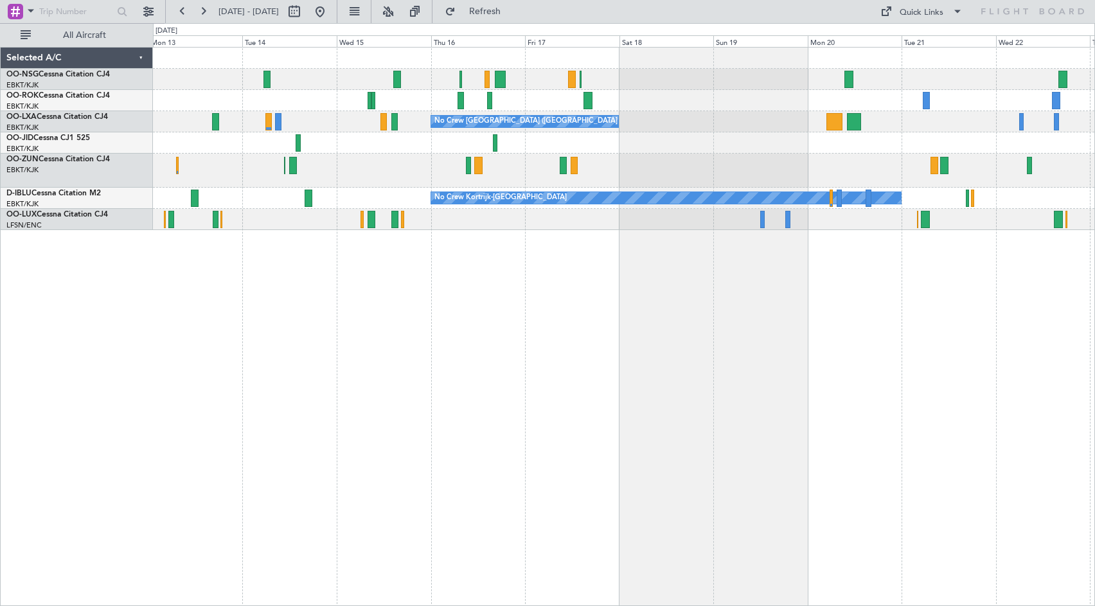
click at [896, 328] on div "No Crew [GEOGRAPHIC_DATA] ([GEOGRAPHIC_DATA] National) No Crew No Crew Kortrijk…" at bounding box center [624, 326] width 942 height 559
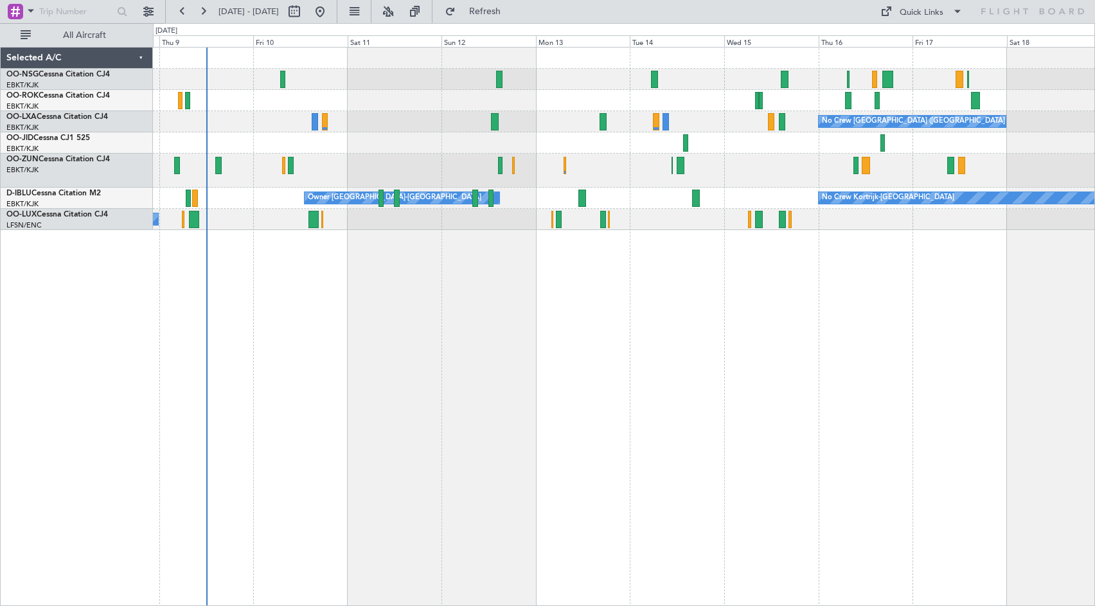
click at [873, 294] on div "No Crew [GEOGRAPHIC_DATA] ([GEOGRAPHIC_DATA] National) No Crew Kortrijk-[GEOGRA…" at bounding box center [624, 326] width 942 height 559
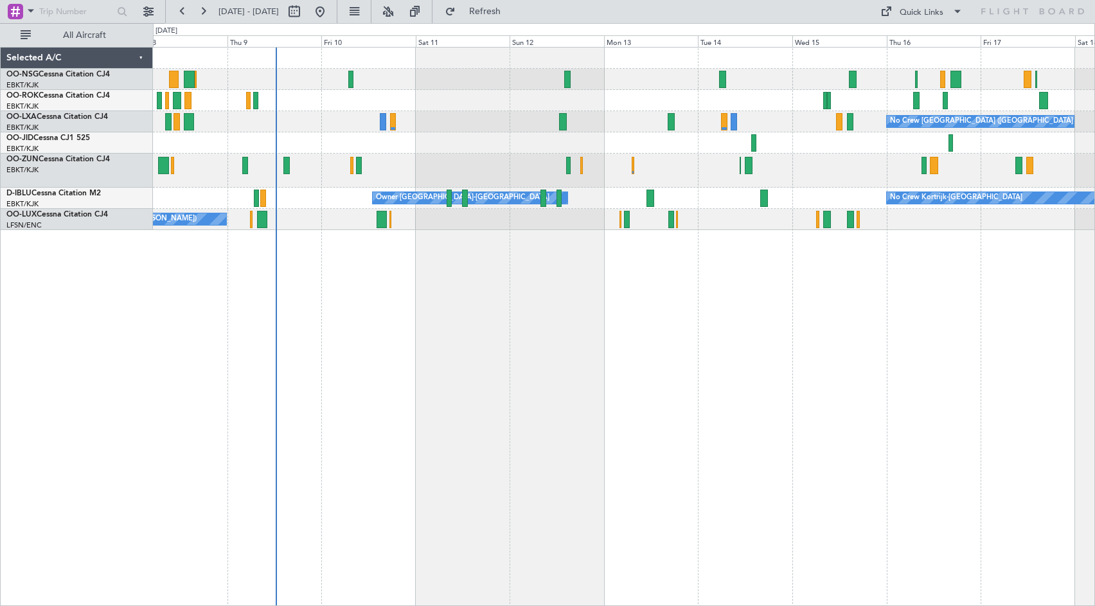
click at [606, 271] on div "No Crew [GEOGRAPHIC_DATA] ([GEOGRAPHIC_DATA] National) Planned Maint [GEOGRAPHI…" at bounding box center [624, 326] width 942 height 559
click at [510, 12] on span "Refresh" at bounding box center [485, 11] width 54 height 9
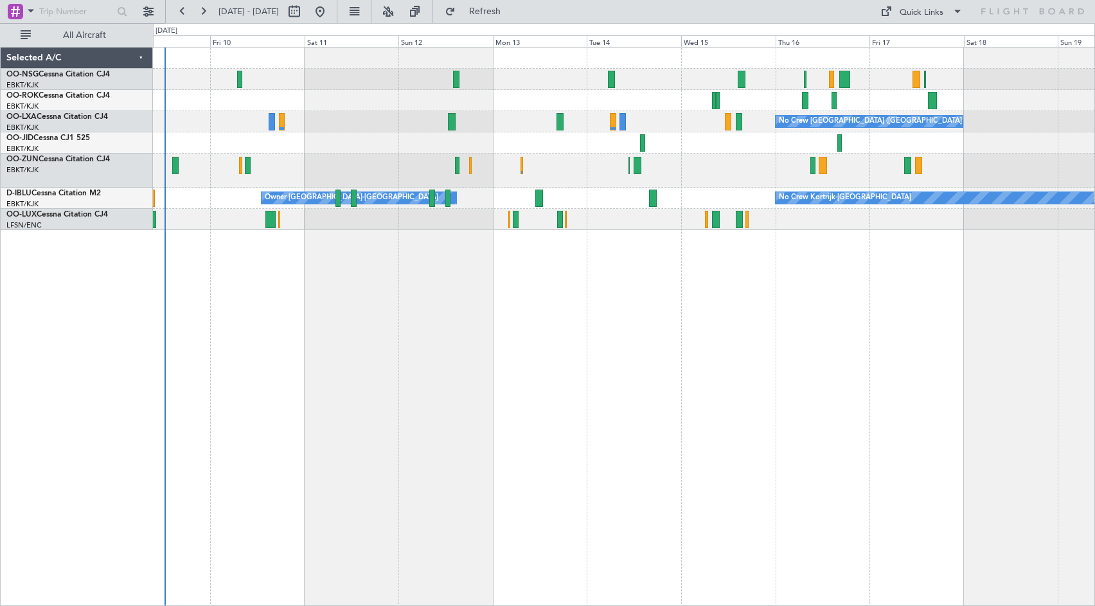
click at [563, 183] on div at bounding box center [624, 171] width 942 height 34
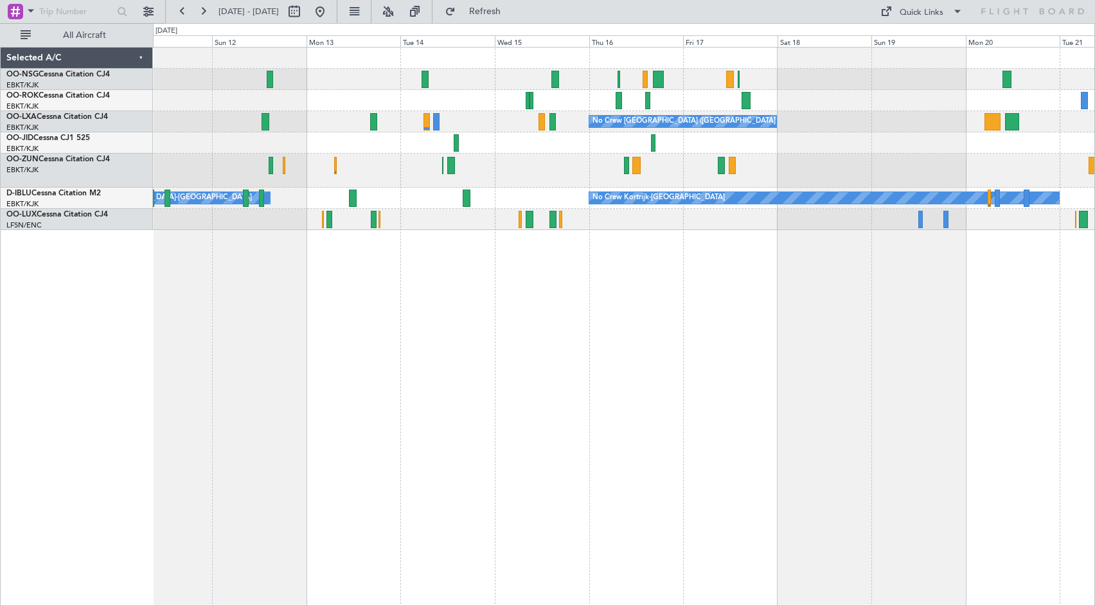
click at [521, 171] on div at bounding box center [624, 171] width 942 height 34
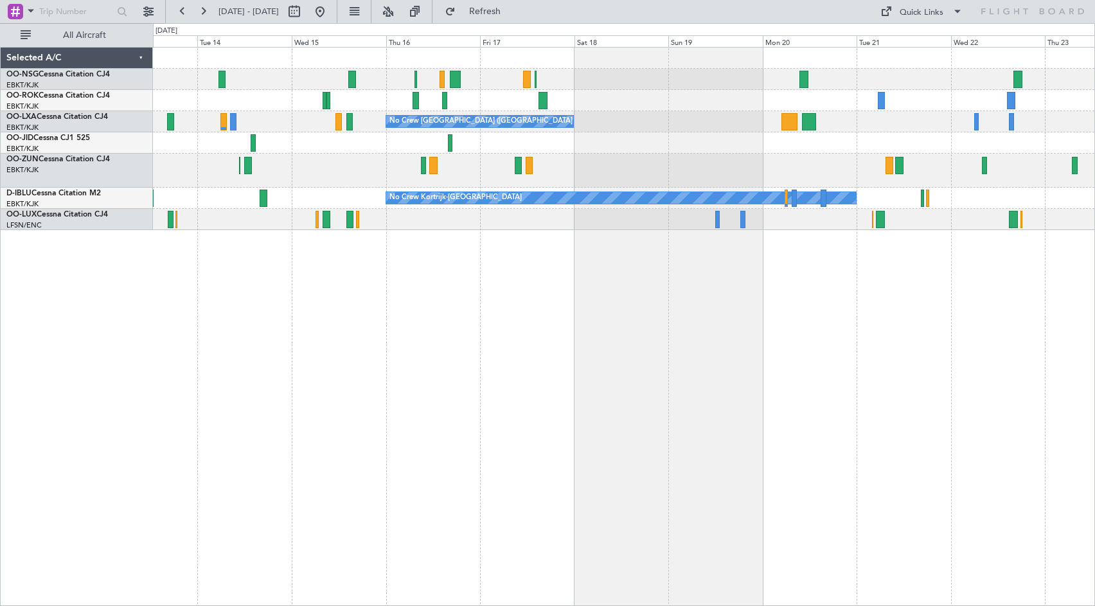
click at [505, 164] on div at bounding box center [624, 171] width 942 height 34
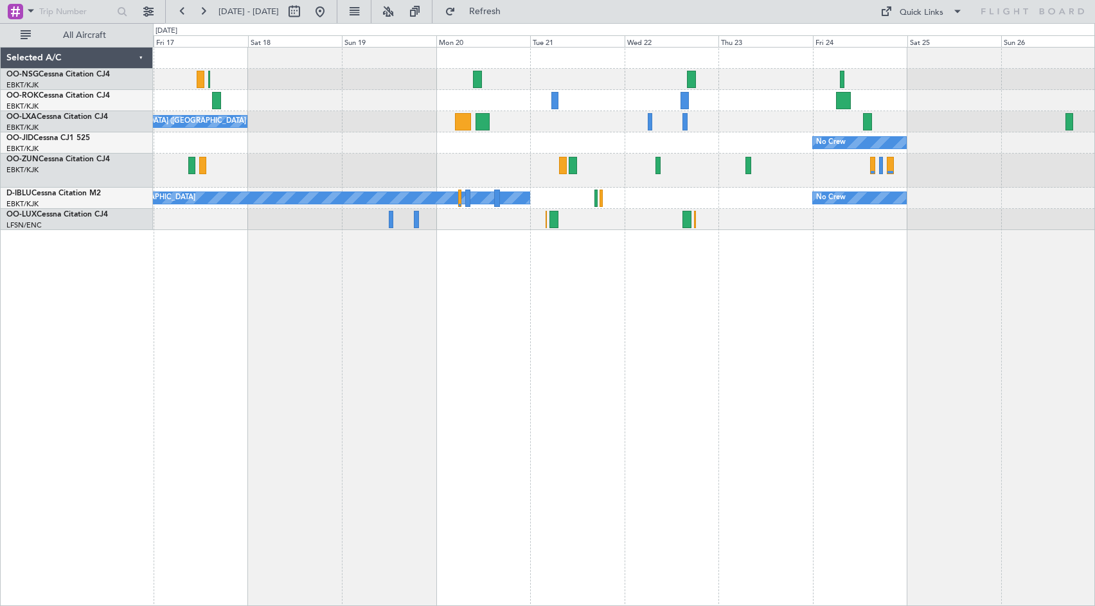
click at [372, 165] on div at bounding box center [624, 171] width 942 height 34
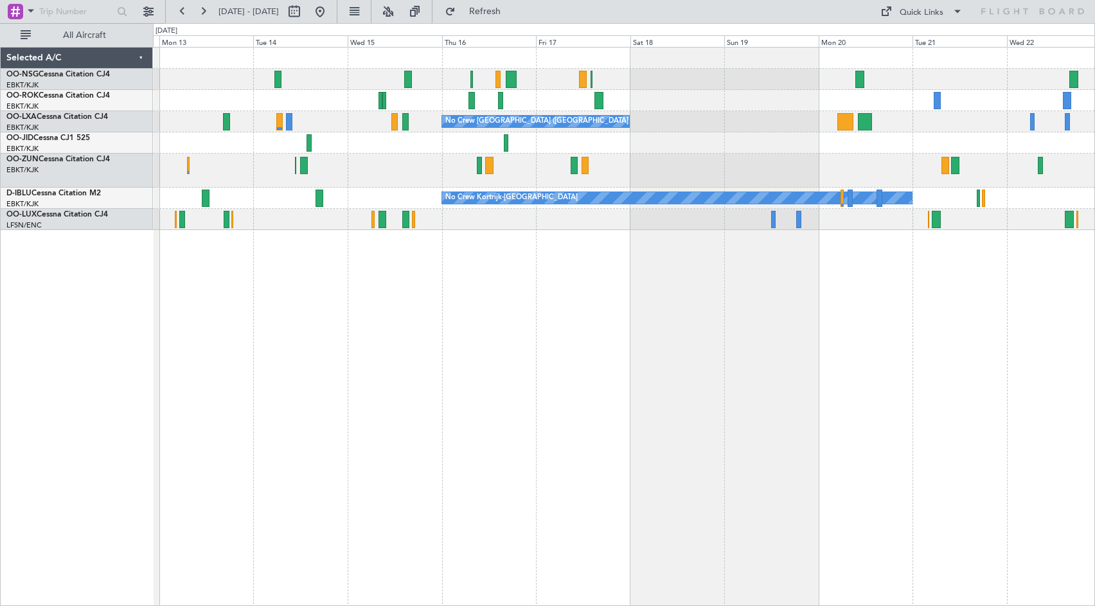
click at [982, 293] on div "No Crew [GEOGRAPHIC_DATA] ([GEOGRAPHIC_DATA] National) No Crew No Crew Kortrijk…" at bounding box center [624, 326] width 942 height 559
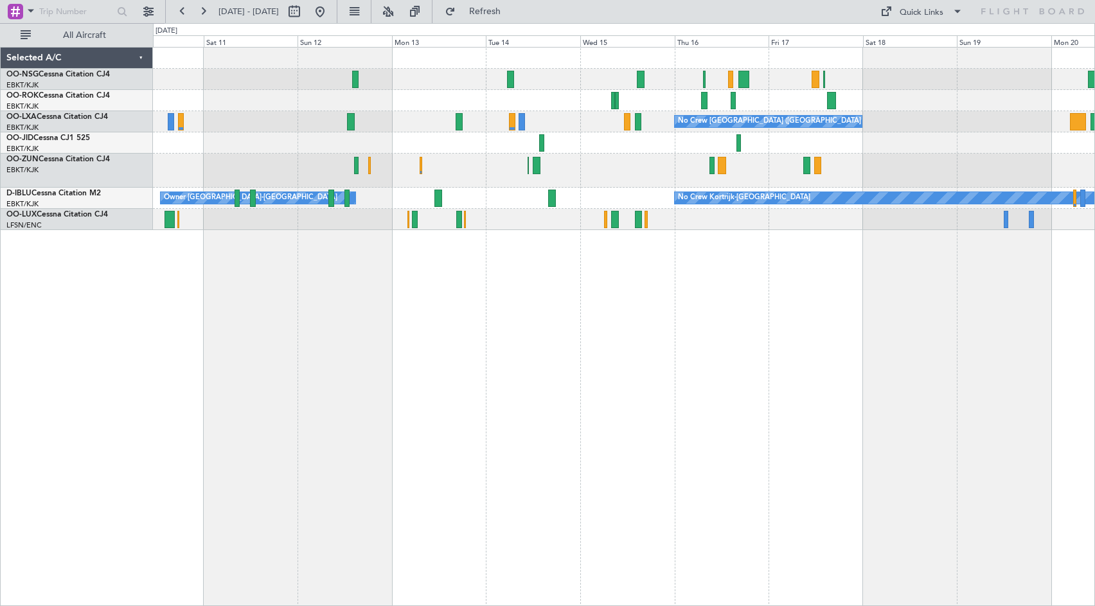
click at [791, 321] on div "No Crew [GEOGRAPHIC_DATA] ([GEOGRAPHIC_DATA] National) No Crew Kortrijk-[GEOGRA…" at bounding box center [624, 326] width 942 height 559
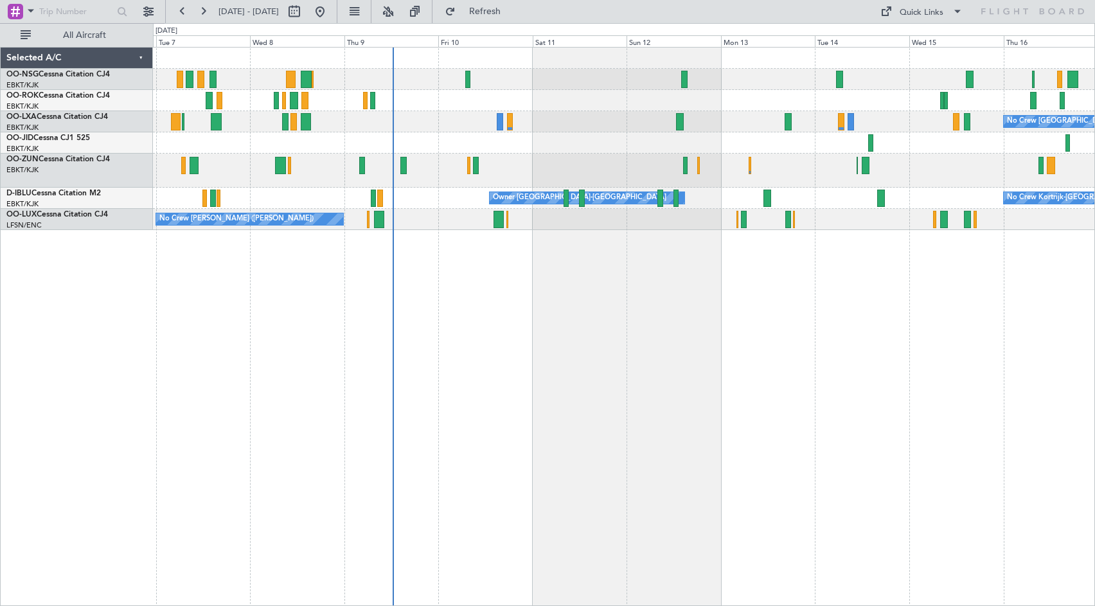
click at [856, 349] on div "No Crew [GEOGRAPHIC_DATA] ([GEOGRAPHIC_DATA] National) Planned Maint [GEOGRAPHI…" at bounding box center [624, 326] width 942 height 559
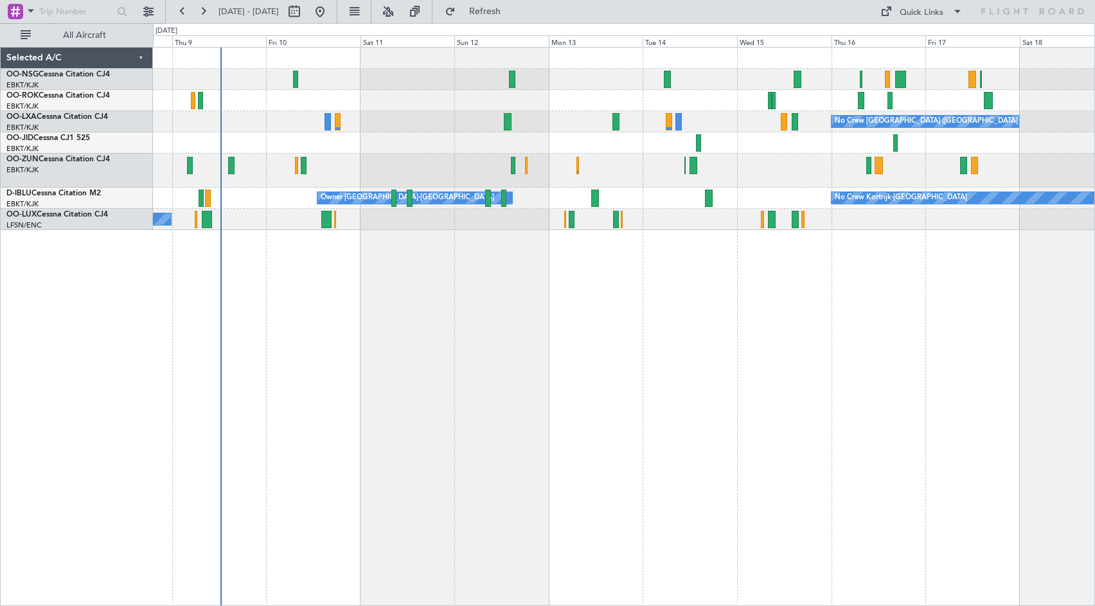
click at [669, 347] on div "No Crew [GEOGRAPHIC_DATA] ([GEOGRAPHIC_DATA] National) Planned Maint [GEOGRAPHI…" at bounding box center [624, 326] width 942 height 559
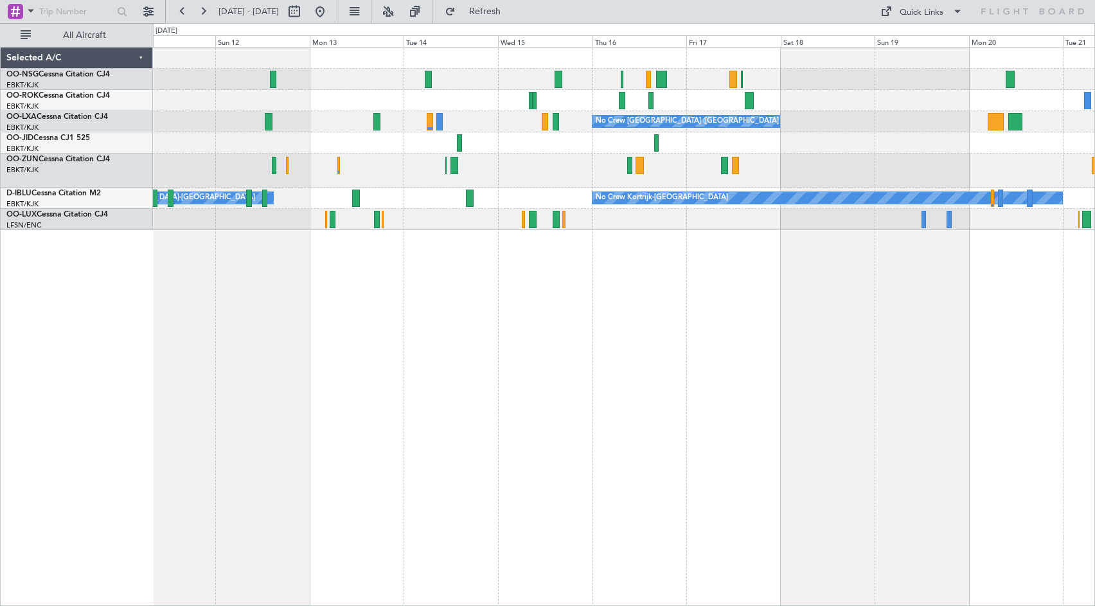
click at [737, 312] on div "No Crew [GEOGRAPHIC_DATA] ([GEOGRAPHIC_DATA] National) No Crew Kortrijk-[GEOGRA…" at bounding box center [624, 326] width 942 height 559
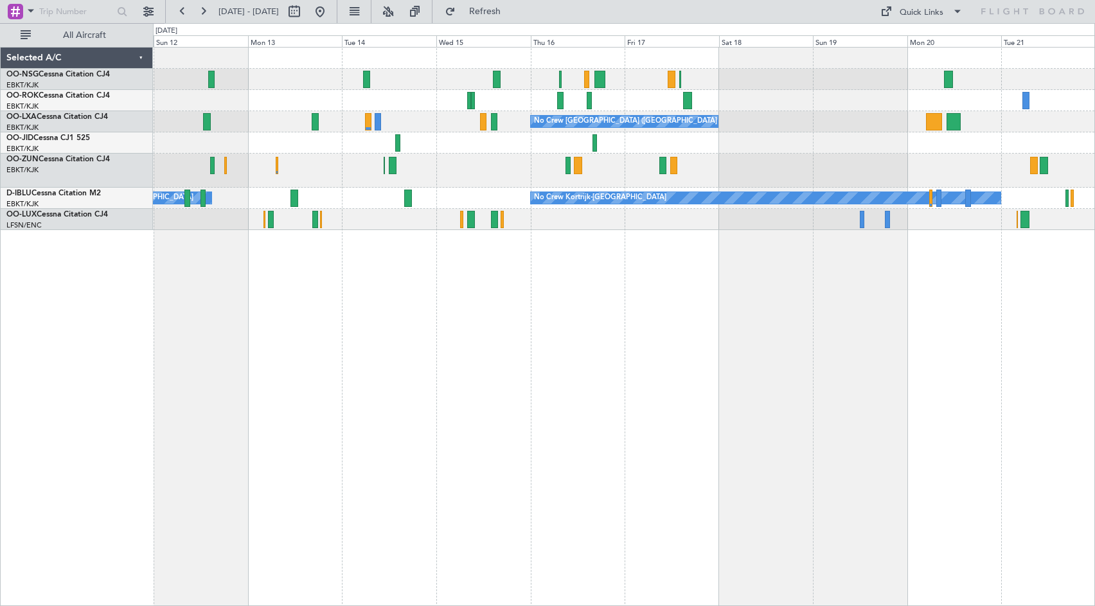
click at [761, 145] on div "No Crew" at bounding box center [624, 142] width 942 height 21
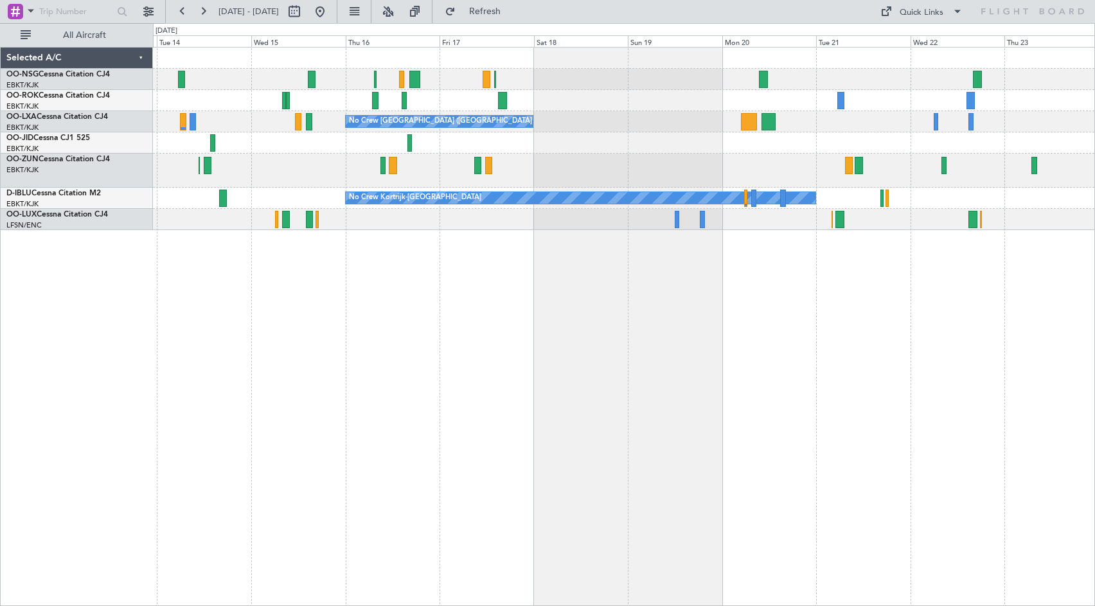
click at [735, 122] on div "No Crew [GEOGRAPHIC_DATA] ([GEOGRAPHIC_DATA] National) No Crew No Crew Kortrijk…" at bounding box center [624, 139] width 942 height 183
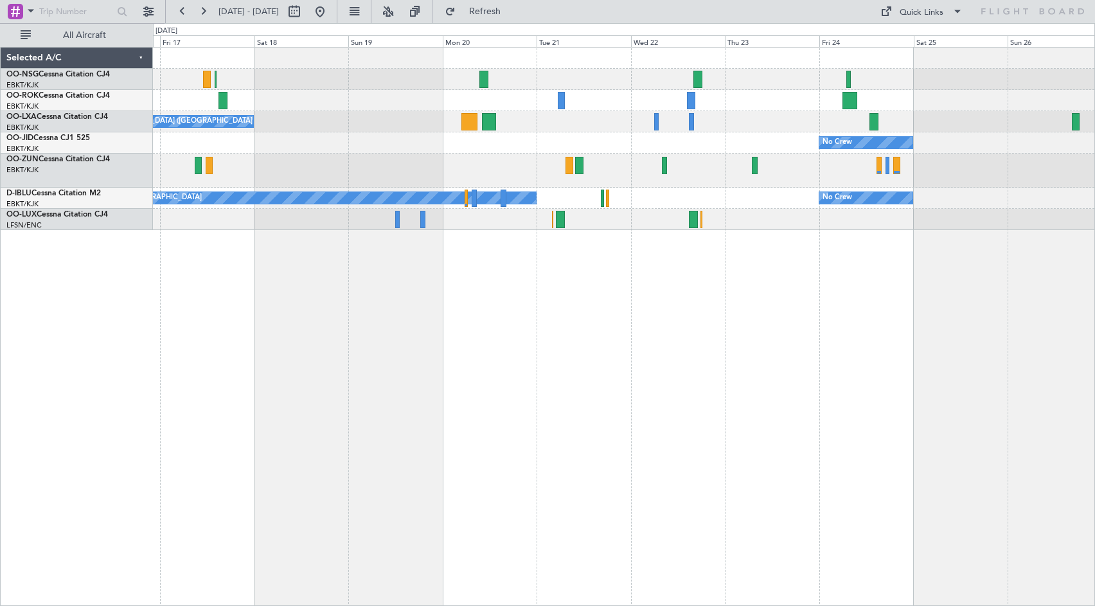
click at [653, 151] on div "No Crew" at bounding box center [624, 142] width 942 height 21
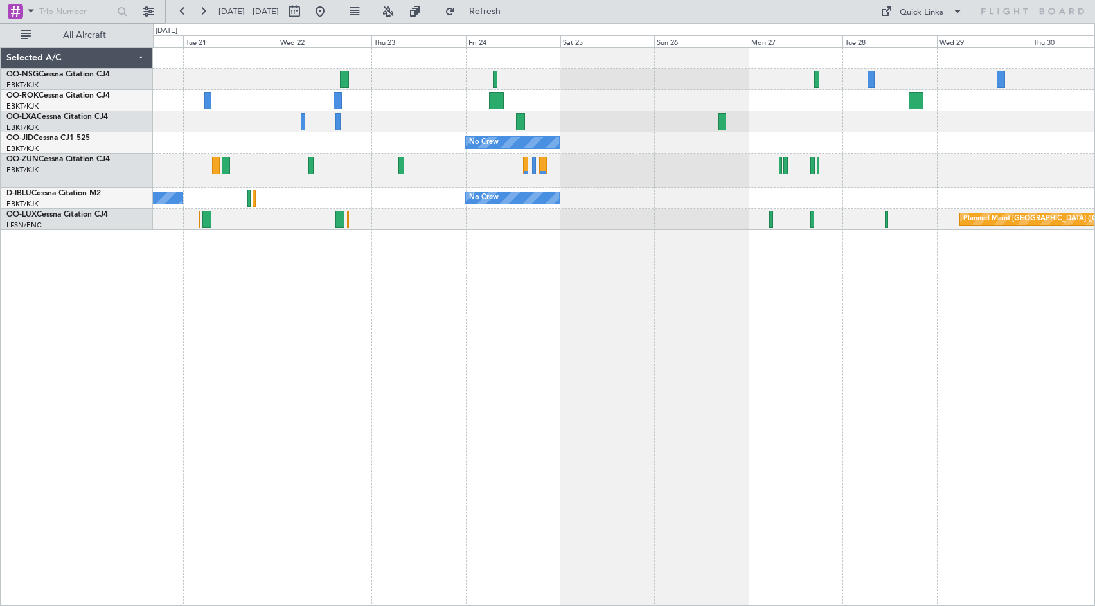
click at [320, 311] on div "No Crew No Crew Kortrijk-[GEOGRAPHIC_DATA] No Crew Planned Maint [GEOGRAPHIC_DA…" at bounding box center [624, 326] width 942 height 559
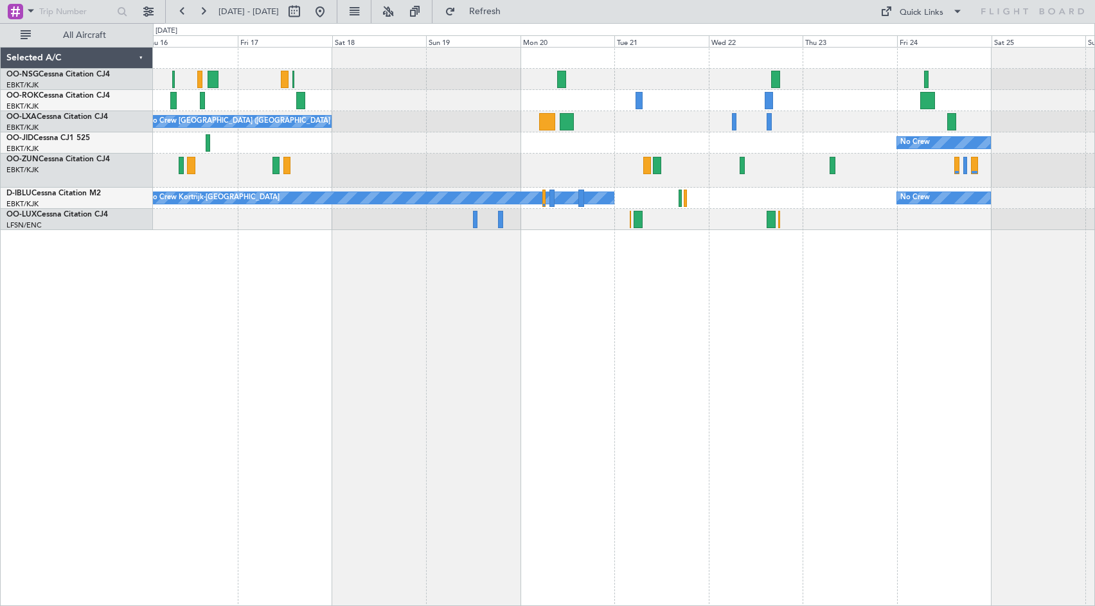
click at [751, 334] on div "No Crew [GEOGRAPHIC_DATA] ([GEOGRAPHIC_DATA] National) No Crew No Crew Kortrijk…" at bounding box center [624, 326] width 942 height 559
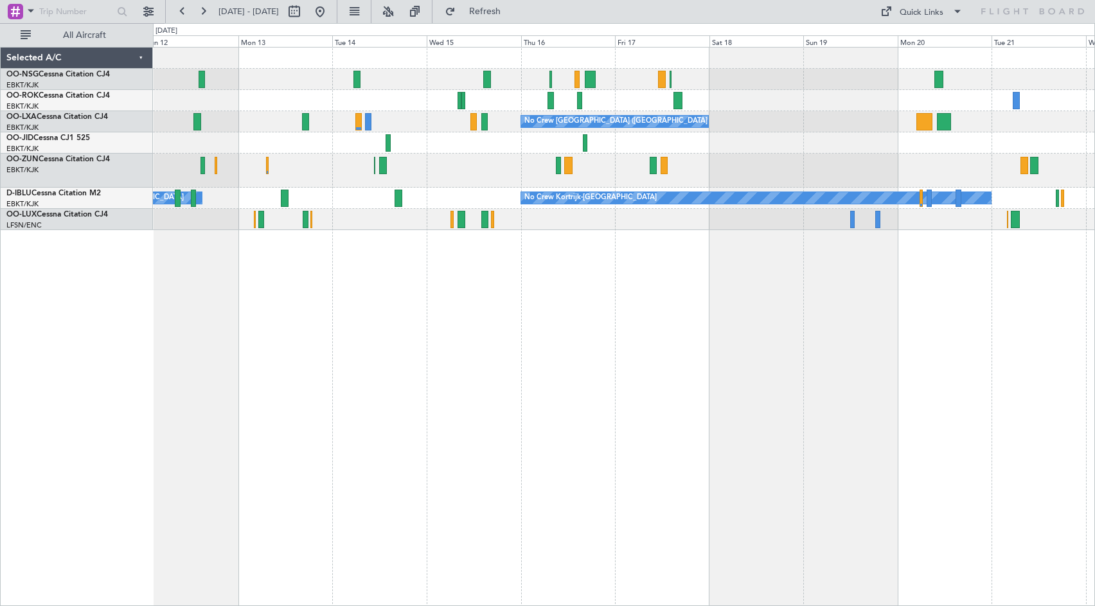
click at [820, 328] on div "No Crew [GEOGRAPHIC_DATA] ([GEOGRAPHIC_DATA] National) No Crew No Crew Kortrijk…" at bounding box center [624, 326] width 942 height 559
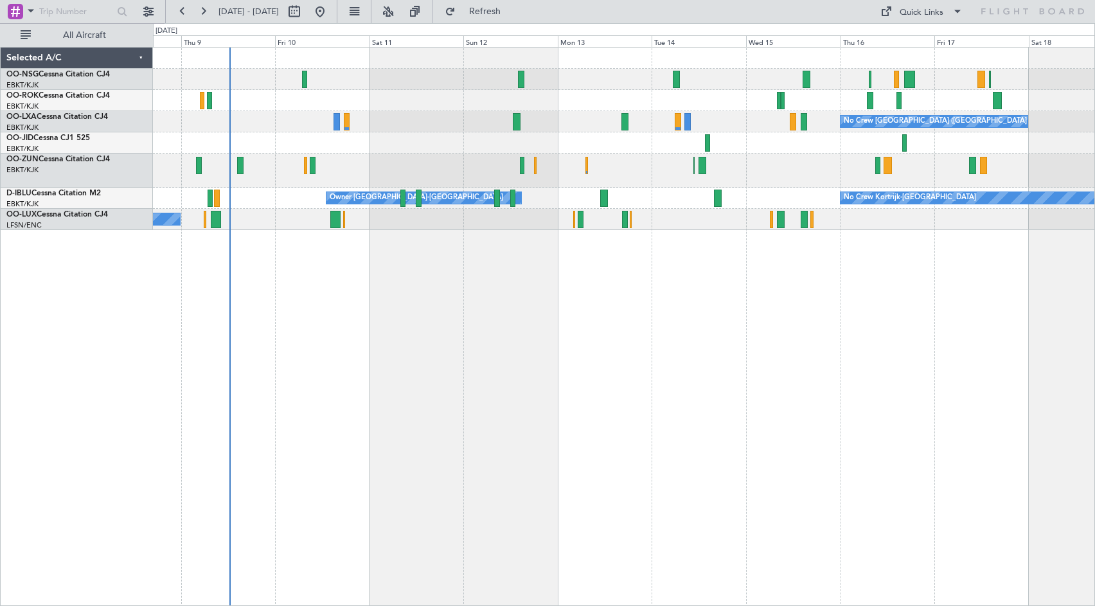
click at [735, 321] on div "No Crew [GEOGRAPHIC_DATA] ([GEOGRAPHIC_DATA] National) No Crew Kortrijk-[GEOGRA…" at bounding box center [624, 326] width 942 height 559
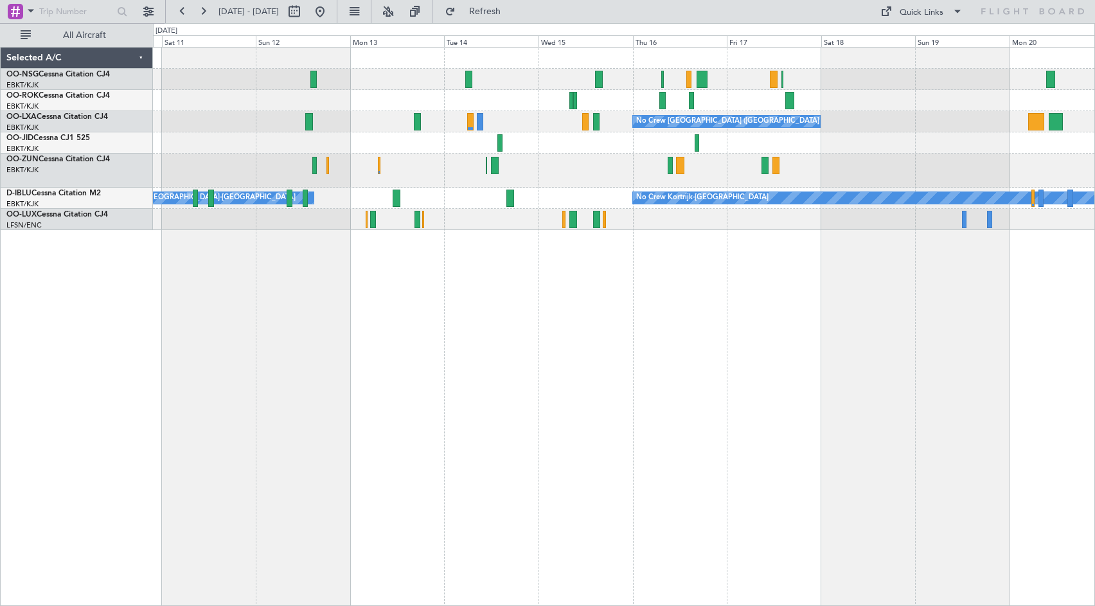
click at [402, 177] on div "No Crew [GEOGRAPHIC_DATA] ([GEOGRAPHIC_DATA] National) No Crew Kortrijk-[GEOGRA…" at bounding box center [624, 139] width 942 height 183
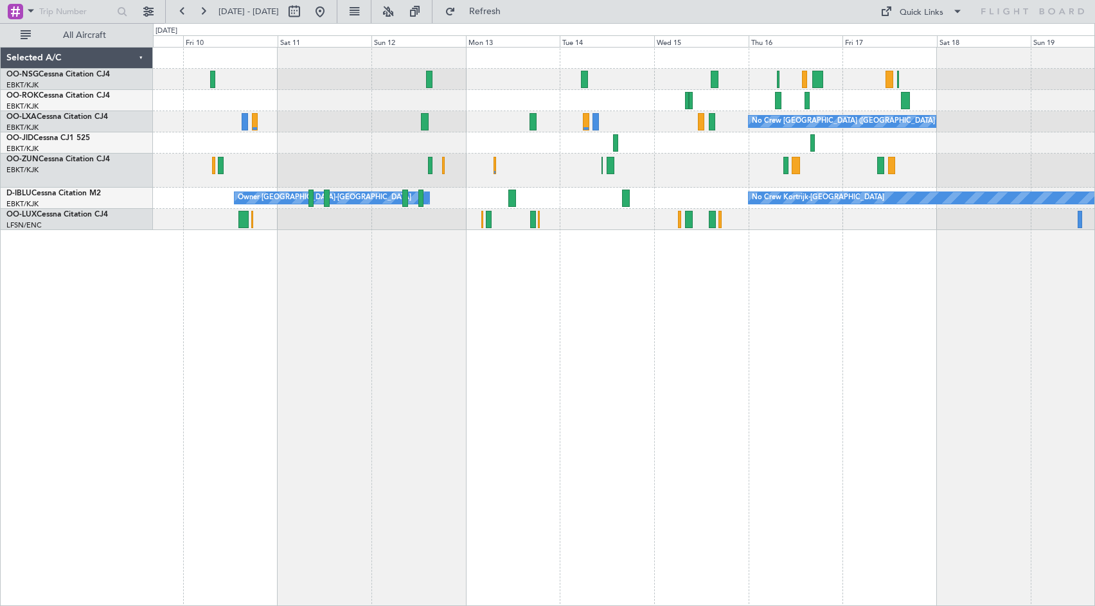
click at [678, 347] on div "No Crew [GEOGRAPHIC_DATA] ([GEOGRAPHIC_DATA] National) No Crew Kortrijk-[GEOGRA…" at bounding box center [624, 326] width 942 height 559
click at [736, 339] on div "No Crew [GEOGRAPHIC_DATA] ([GEOGRAPHIC_DATA] National) No Crew Kortrijk-[GEOGRA…" at bounding box center [624, 326] width 942 height 559
